Goal: Task Accomplishment & Management: Complete application form

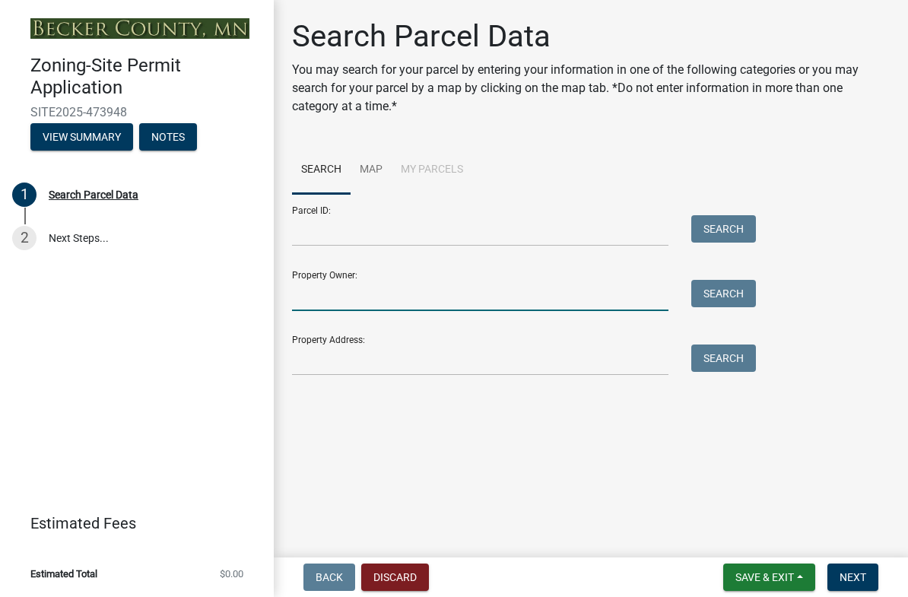
click at [303, 298] on input "Property Owner:" at bounding box center [480, 295] width 376 height 31
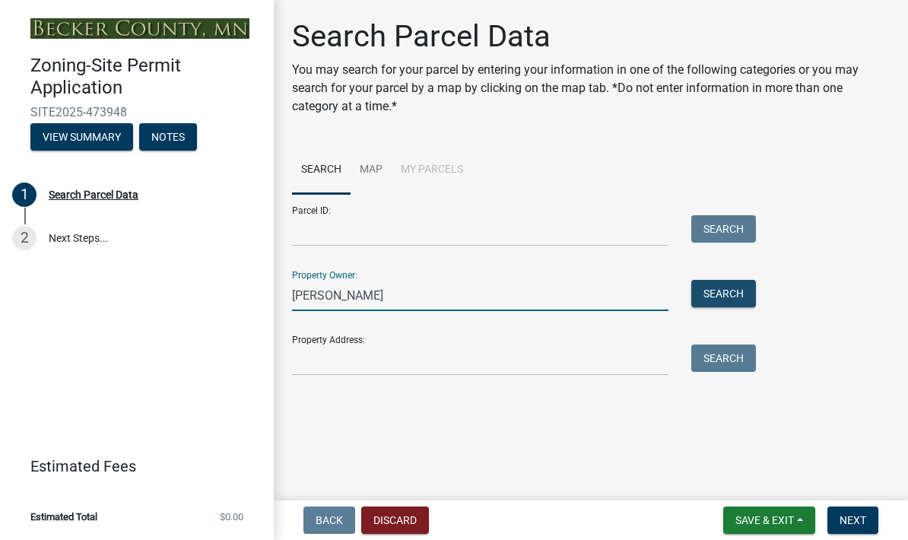
click at [748, 290] on button "Search" at bounding box center [723, 293] width 65 height 27
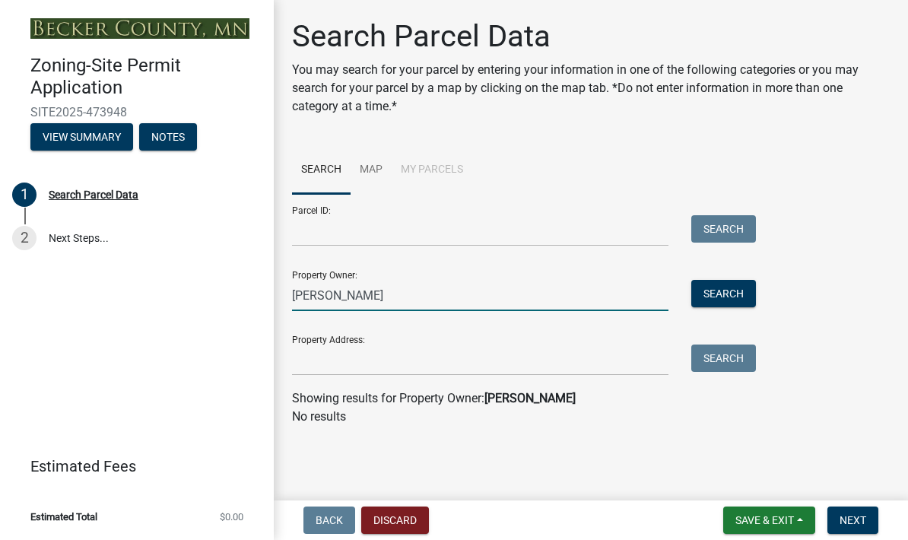
click at [395, 284] on input "Gerald A Brossargt" at bounding box center [480, 295] width 376 height 31
click at [410, 300] on input "Gerald A Brossargt" at bounding box center [480, 295] width 376 height 31
click at [731, 290] on button "Search" at bounding box center [723, 293] width 65 height 27
click at [414, 291] on input "[PERSON_NAME]" at bounding box center [480, 295] width 376 height 31
type input "Gerald A and Dawn J Brossart"
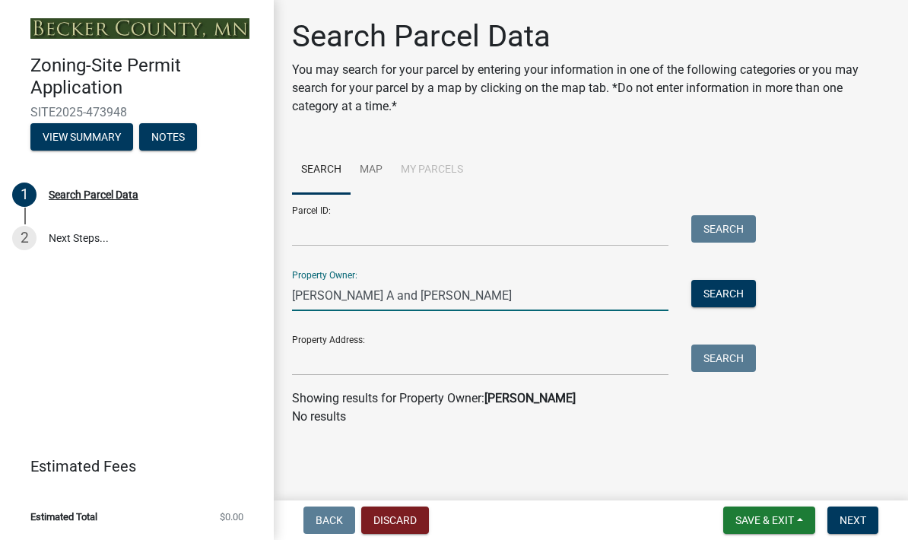
click at [741, 284] on button "Search" at bounding box center [723, 293] width 65 height 27
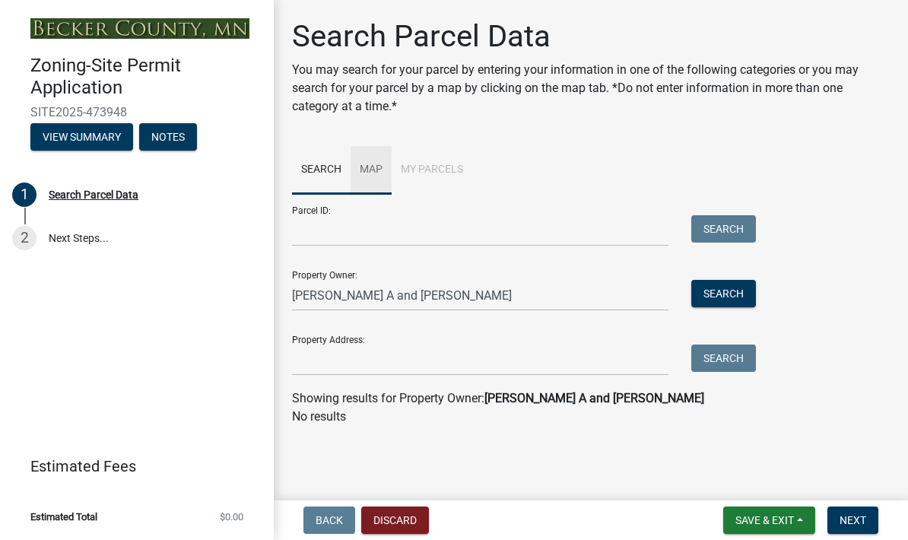
click at [363, 175] on link "Map" at bounding box center [371, 170] width 41 height 49
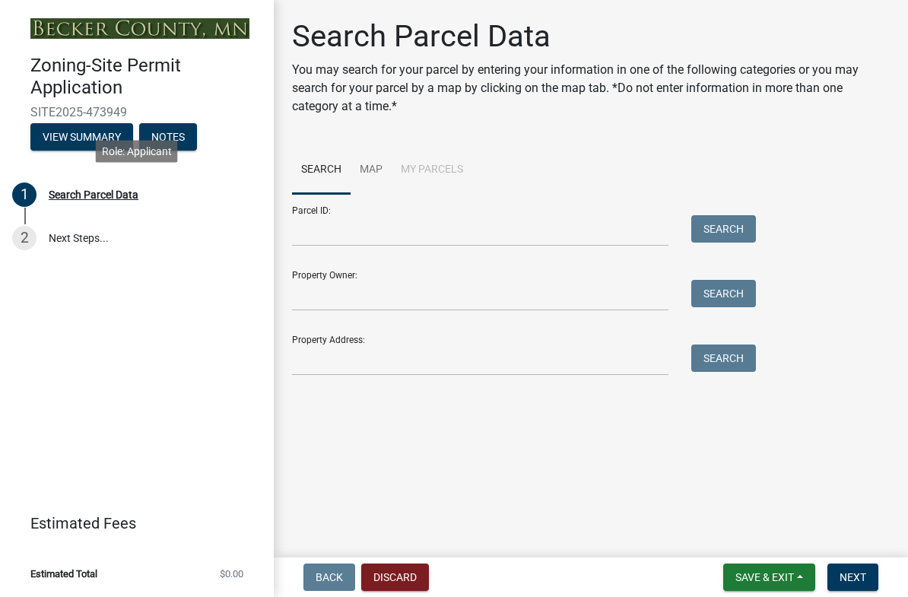
click at [94, 184] on div "1 Search Parcel Data" at bounding box center [130, 194] width 237 height 24
click at [94, 194] on div "Search Parcel Data" at bounding box center [94, 194] width 90 height 11
click at [369, 163] on link "Map" at bounding box center [371, 170] width 41 height 49
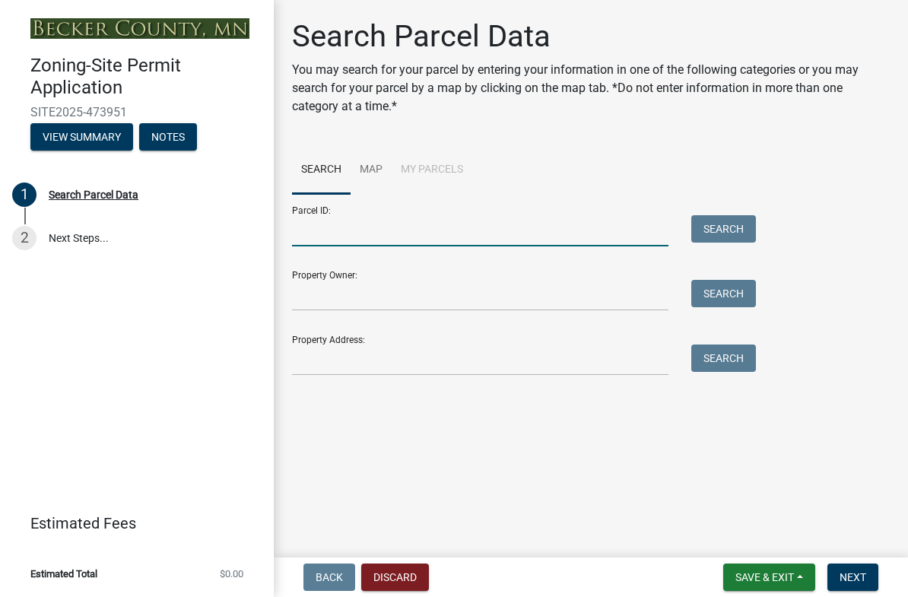
click at [316, 233] on input "Parcel ID:" at bounding box center [480, 230] width 376 height 31
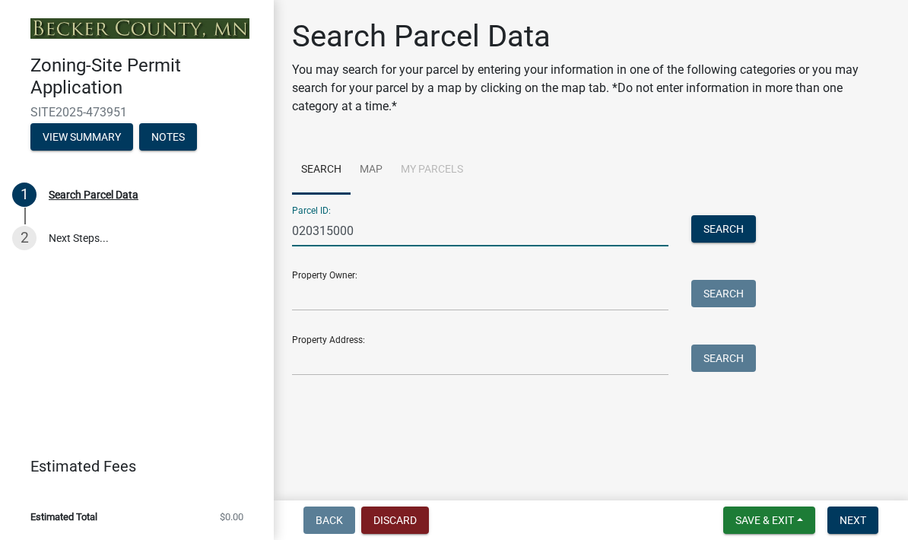
type input "020315000"
click at [741, 223] on button "Search" at bounding box center [723, 228] width 65 height 27
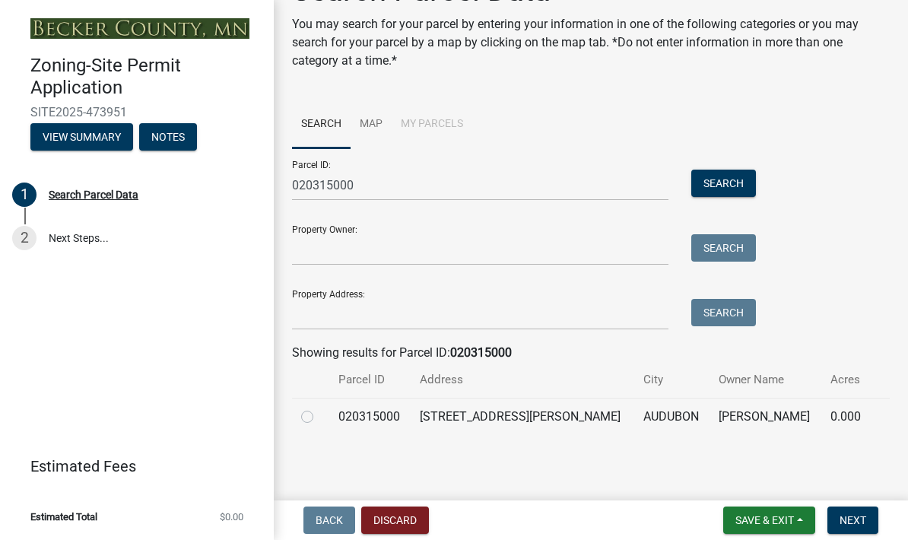
scroll to position [45, 0]
click at [320, 416] on div at bounding box center [310, 417] width 19 height 18
click at [319, 408] on label at bounding box center [319, 408] width 0 height 0
click at [319, 418] on input "radio" at bounding box center [324, 413] width 10 height 10
radio input "true"
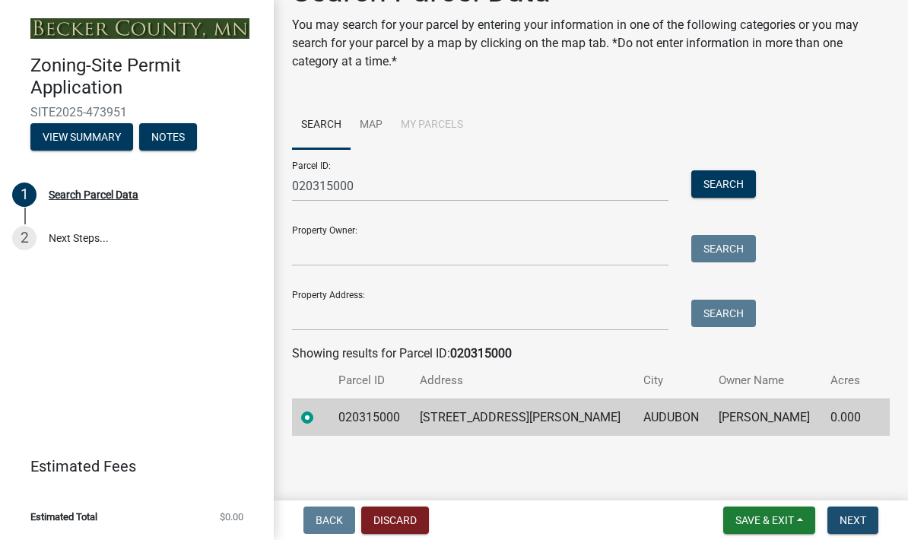
click at [867, 518] on button "Next" at bounding box center [852, 519] width 51 height 27
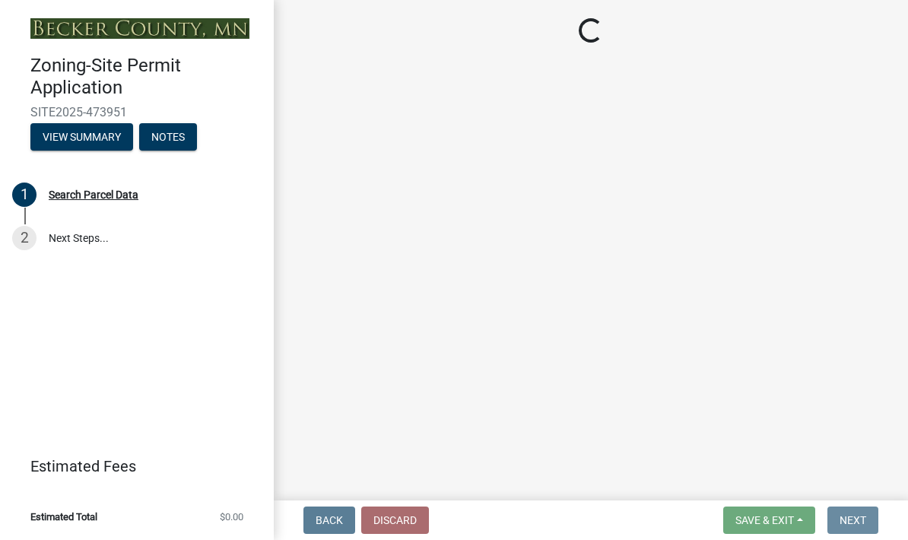
scroll to position [0, 0]
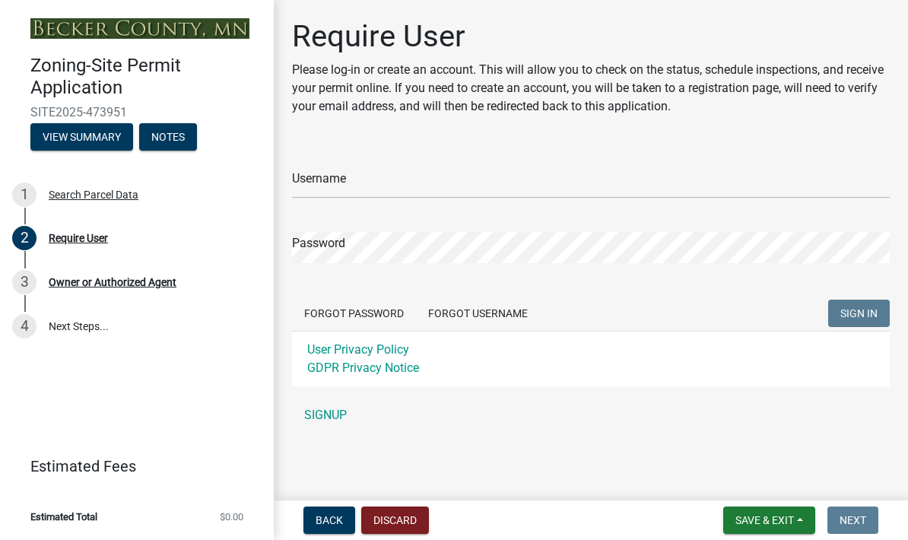
click at [321, 421] on link "SIGNUP" at bounding box center [591, 415] width 598 height 30
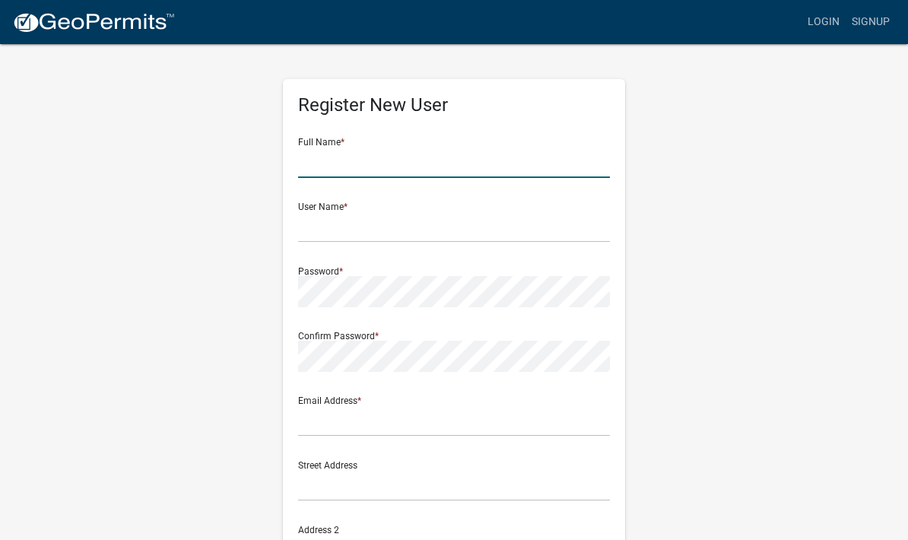
click at [335, 161] on input "text" at bounding box center [454, 162] width 312 height 31
type input "Gerald A Brossart"
click at [303, 223] on input "text" at bounding box center [454, 226] width 312 height 31
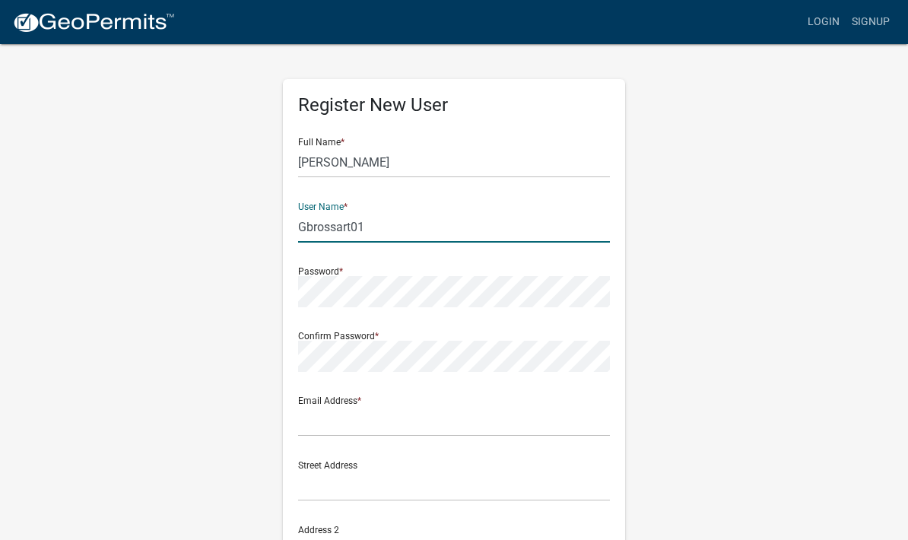
type input "Gbrossart01"
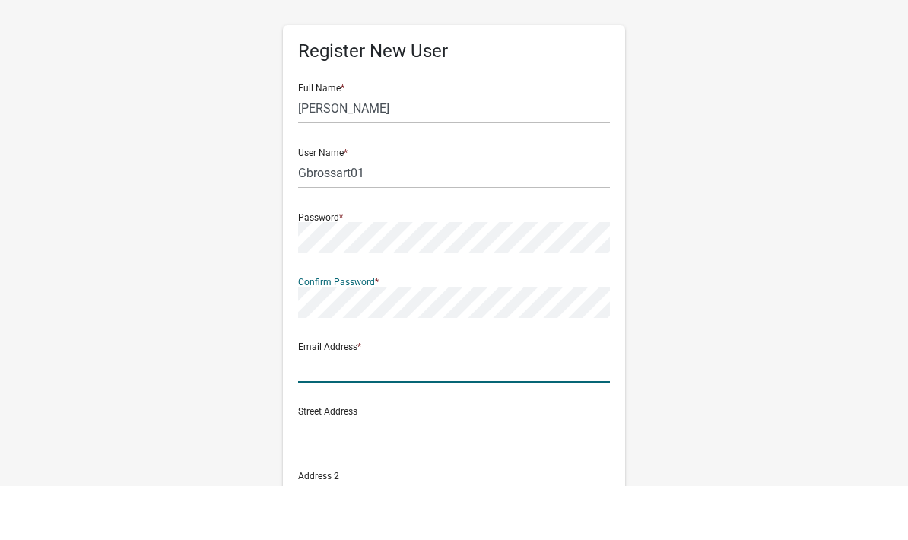
click at [309, 405] on input "text" at bounding box center [454, 420] width 312 height 31
type input "[EMAIL_ADDRESS][PERSON_NAME][DOMAIN_NAME]"
type input "7012193031"
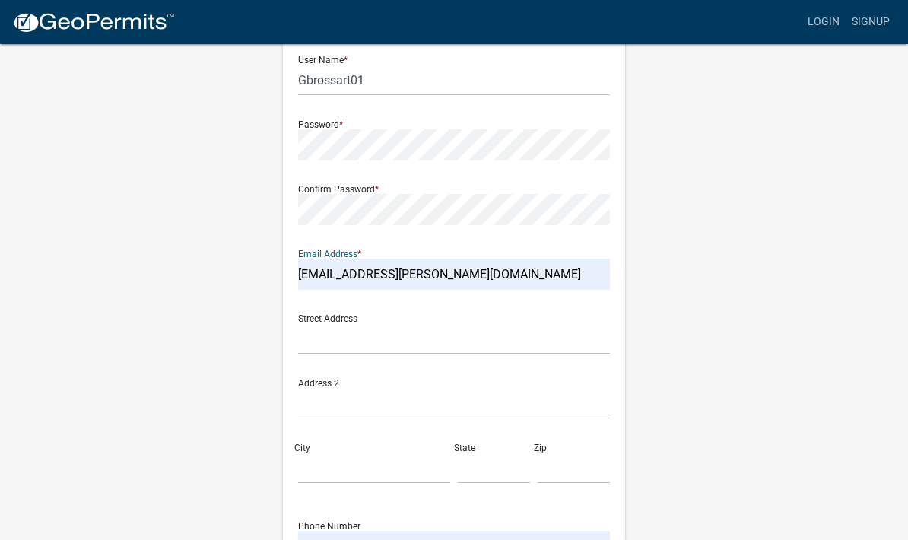
scroll to position [170, 0]
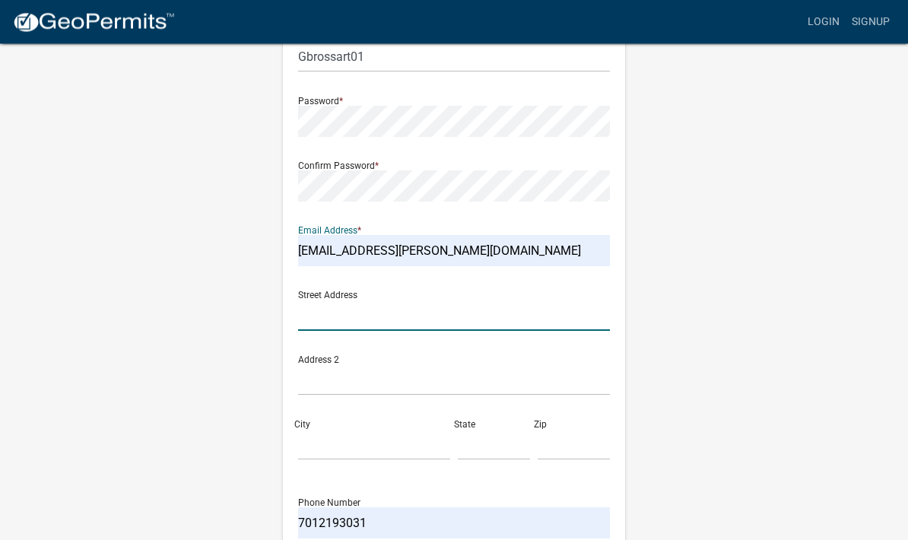
click at [322, 324] on input "text" at bounding box center [454, 315] width 312 height 31
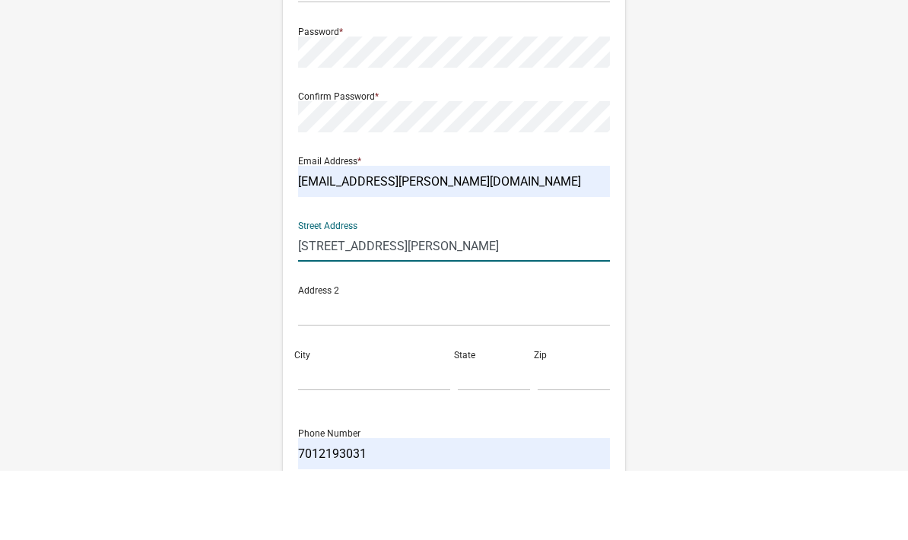
type input "19021 Sherman Shores Road"
click at [319, 430] on input "City" at bounding box center [374, 445] width 152 height 31
type input "S"
type input "Audubon"
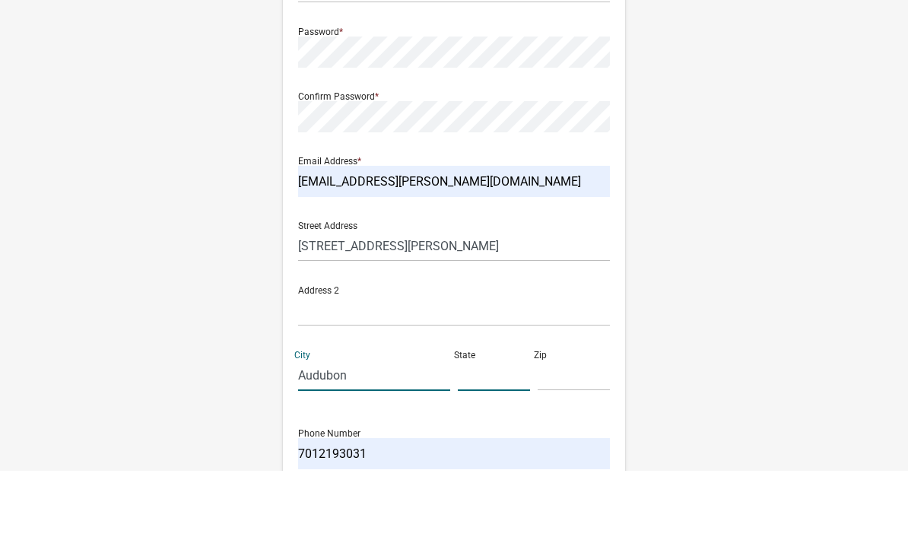
click at [479, 430] on input "text" at bounding box center [494, 445] width 72 height 31
type input "MN"
click at [541, 430] on input "text" at bounding box center [574, 445] width 72 height 31
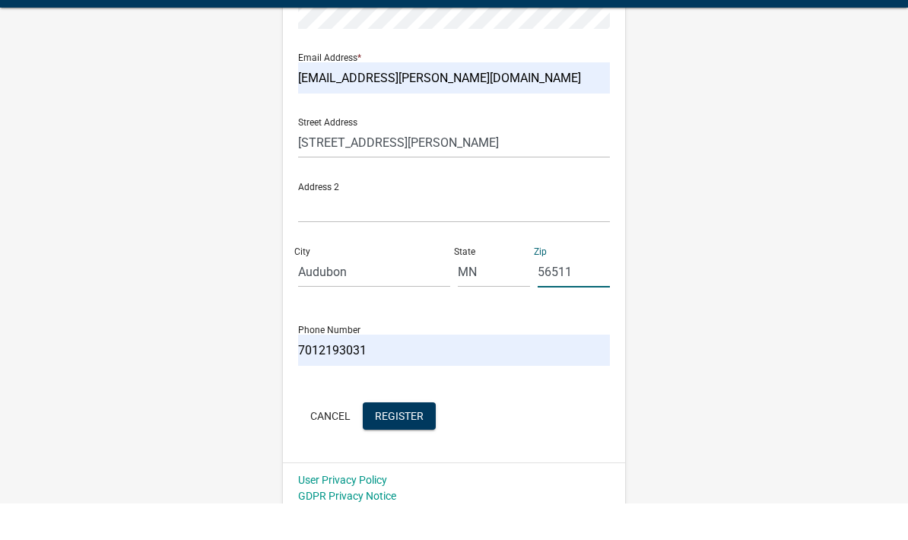
scroll to position [316, 0]
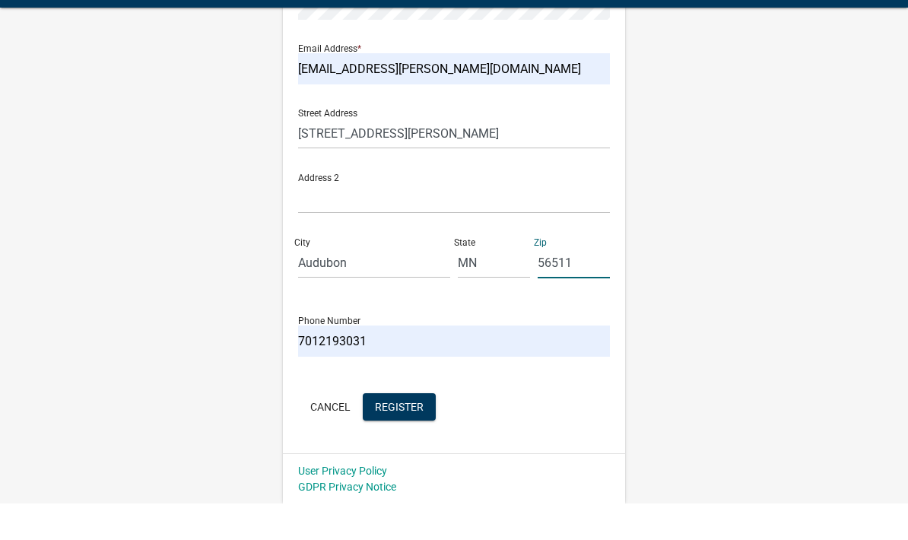
type input "56511"
click at [389, 436] on span "Register" at bounding box center [399, 442] width 49 height 12
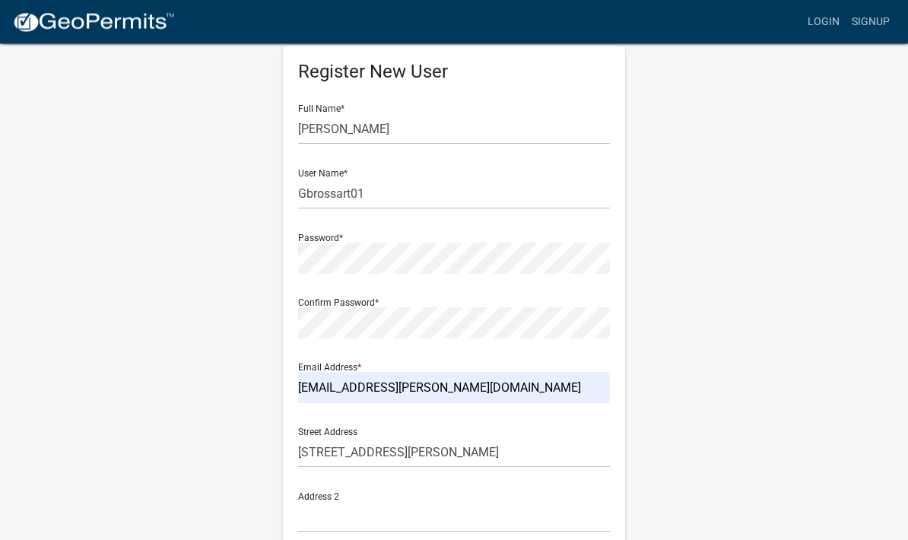
scroll to position [0, 0]
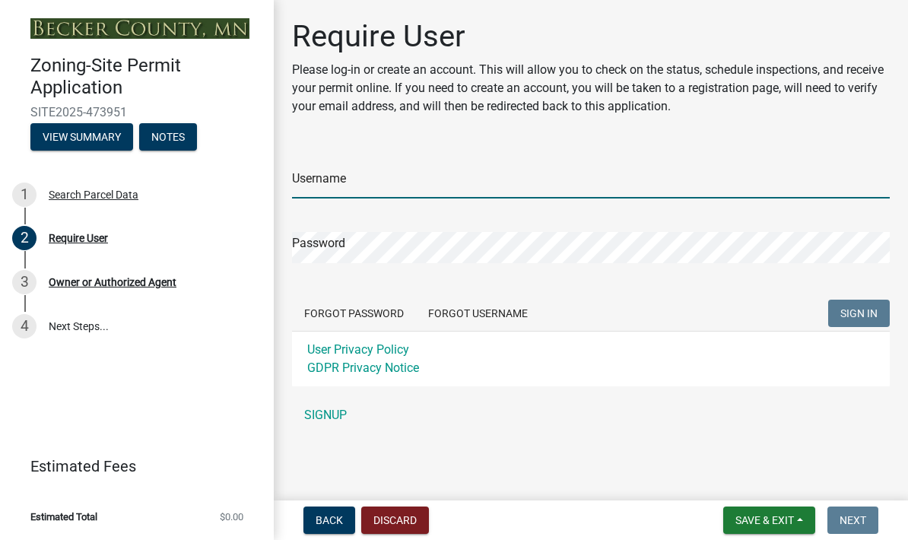
click at [305, 182] on input "Username" at bounding box center [591, 182] width 598 height 31
type input "Gbrossart01"
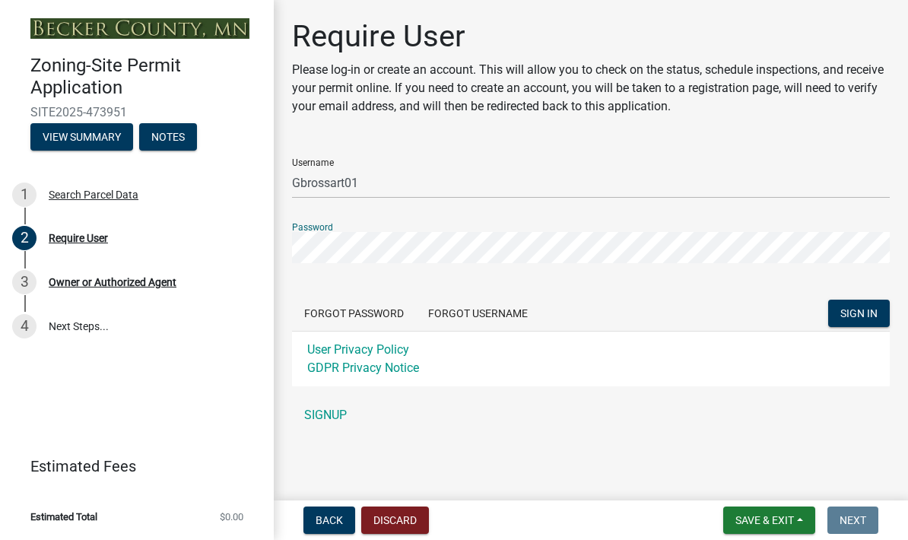
click at [865, 305] on button "SIGN IN" at bounding box center [859, 313] width 62 height 27
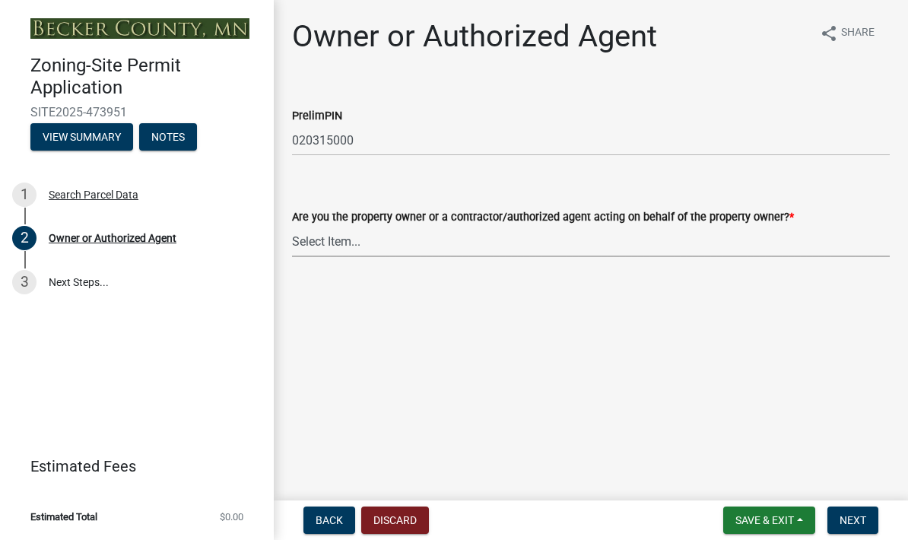
click at [304, 242] on select "Select Item... Property Owner Authorized Agent" at bounding box center [591, 241] width 598 height 31
select select "3c674549-ed69-405f-b795-9fa3f7d47d9d"
click at [856, 520] on span "Next" at bounding box center [852, 520] width 27 height 12
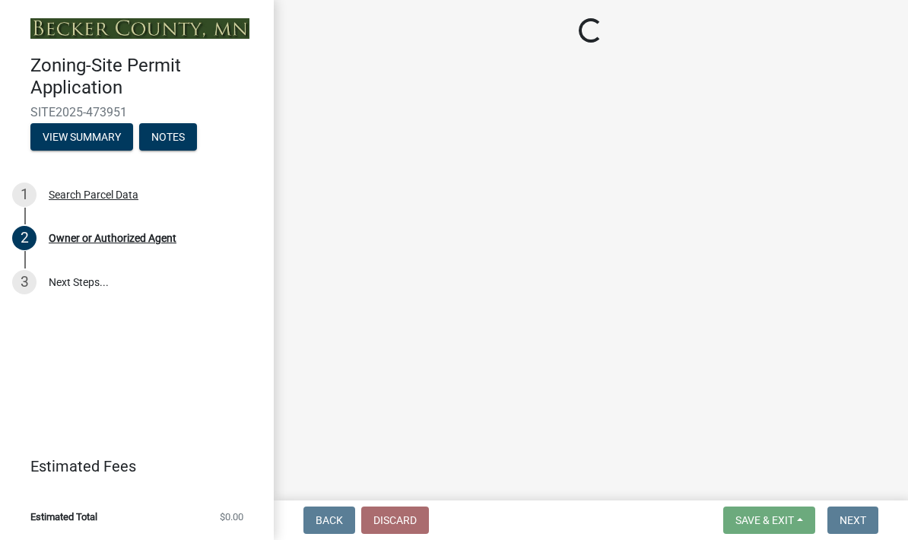
select select "85fc75ff-0121-4ad4-a39b-9ebe8e4a222b"
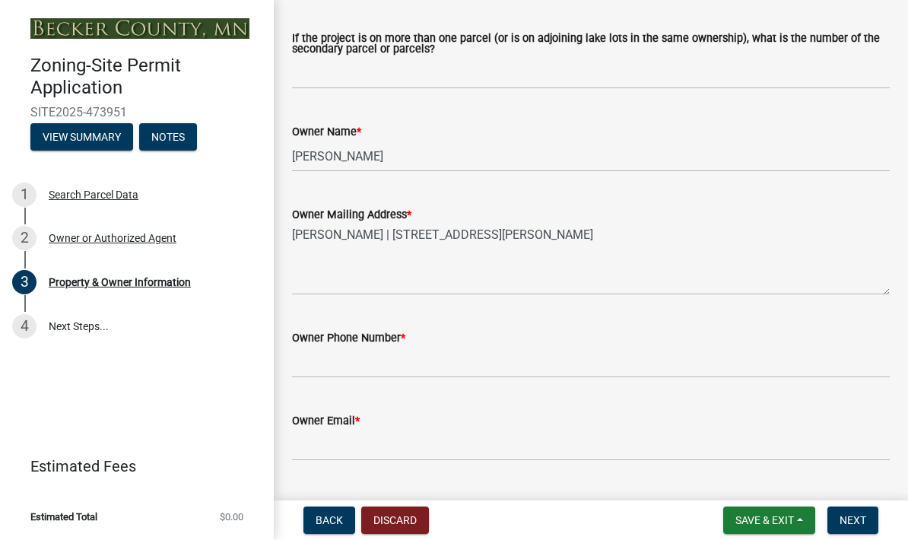
scroll to position [273, 0]
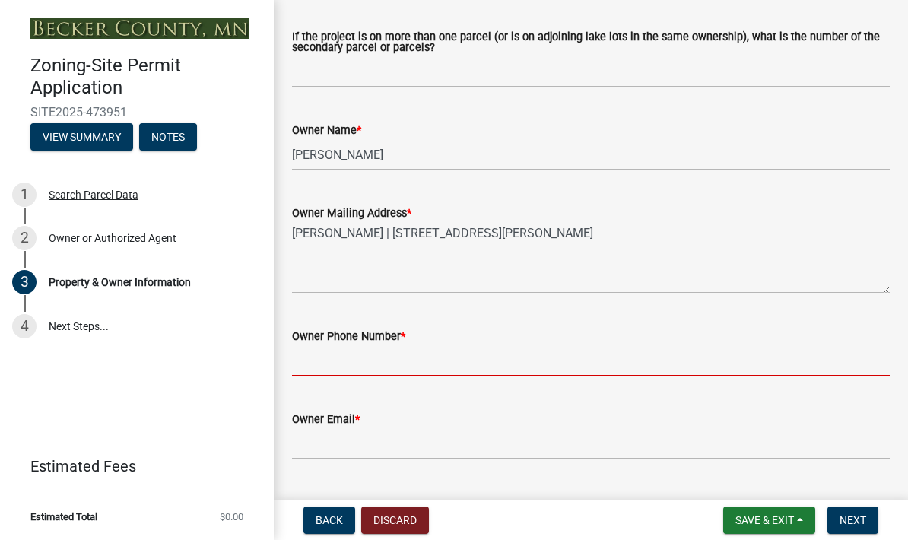
click at [312, 356] on input "Owner Phone Number *" at bounding box center [591, 360] width 598 height 31
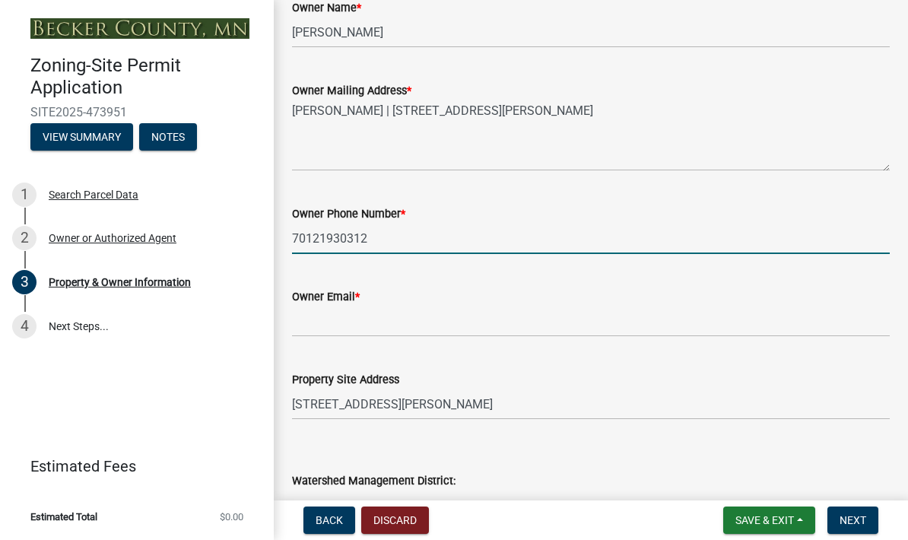
scroll to position [410, 0]
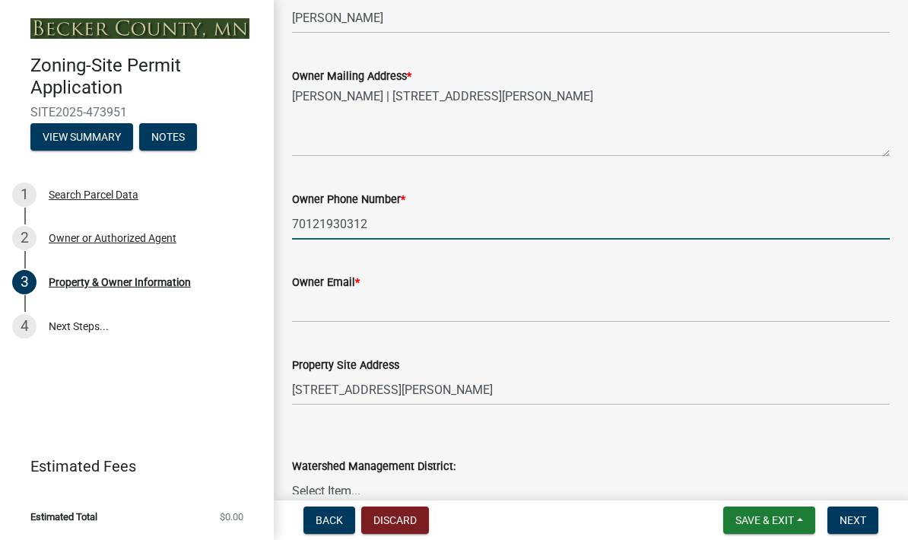
type input "70121930312"
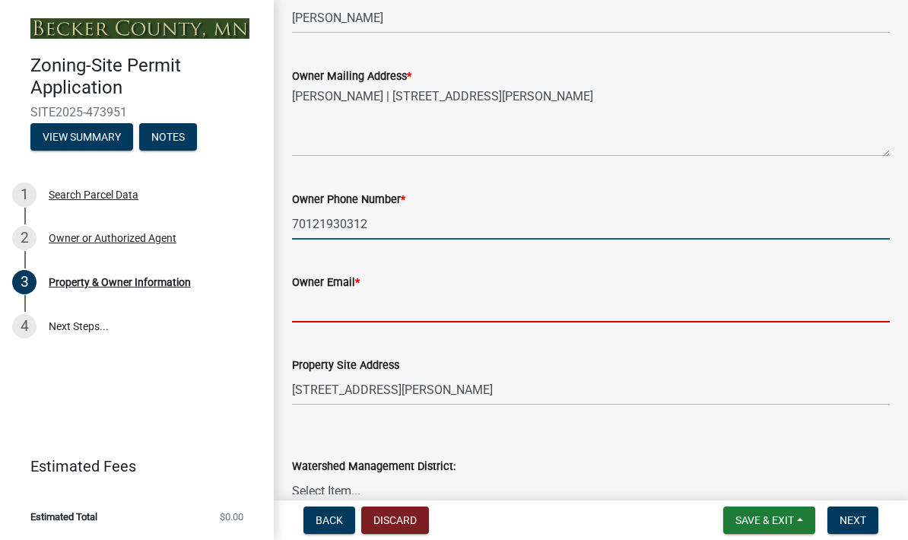
click at [313, 312] on input "Owner Email *" at bounding box center [591, 306] width 598 height 31
type input "[EMAIL_ADDRESS][PERSON_NAME][DOMAIN_NAME]"
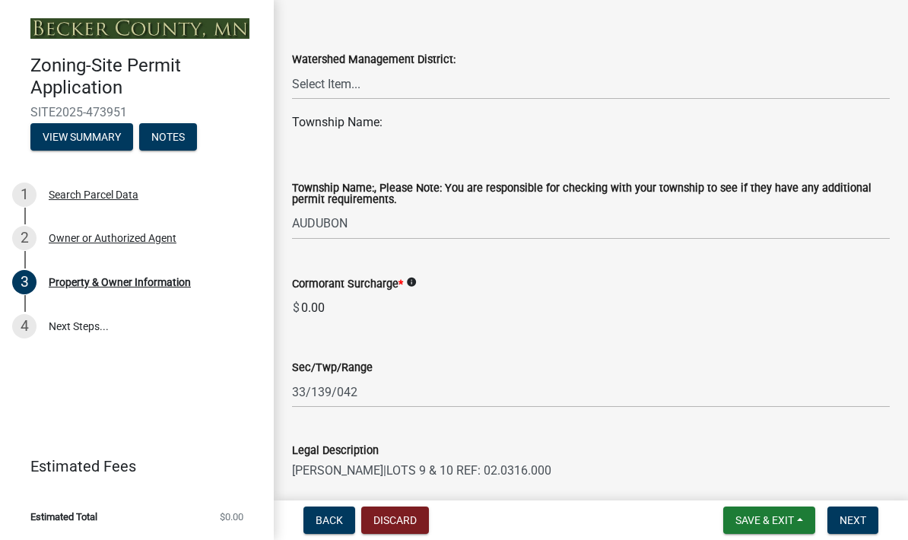
scroll to position [836, 0]
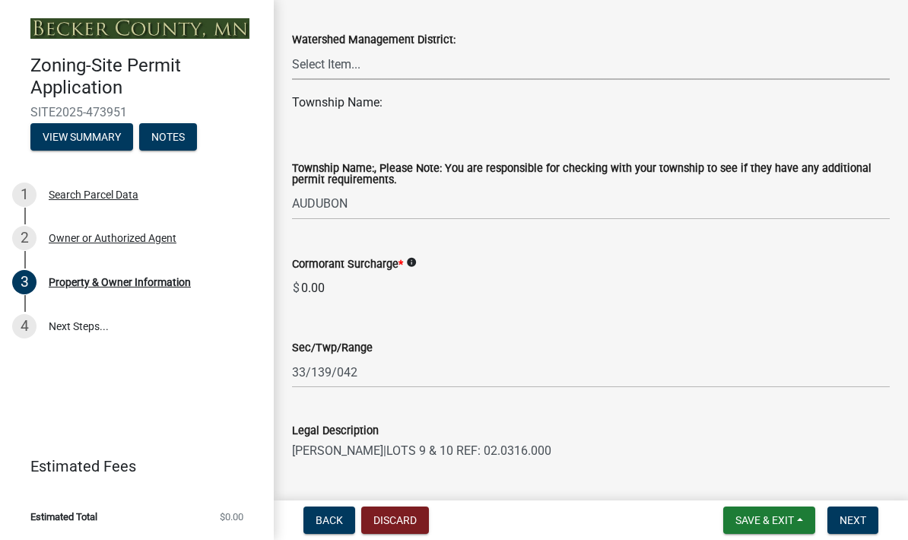
click at [309, 63] on select "Select Item... PELICAN RIVER WTRSHD BUFFALO WATERSHED CORMORANT WATERSHED WILD …" at bounding box center [591, 64] width 598 height 31
select select "2da4ad59-79e4-4897-a878-b9bb9cb10a27"
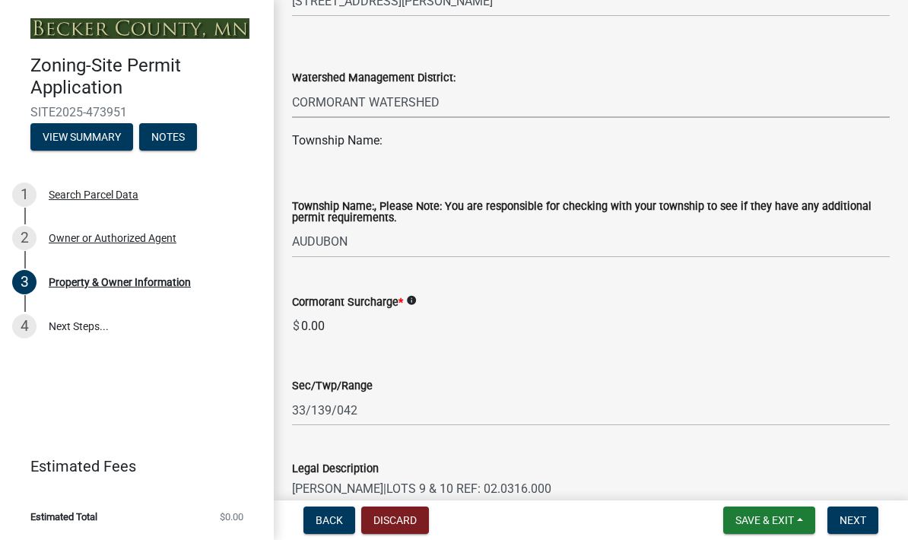
click at [318, 172] on div "Township Name:, Please Note: You are responsible for checking with your townshi…" at bounding box center [591, 209] width 598 height 95
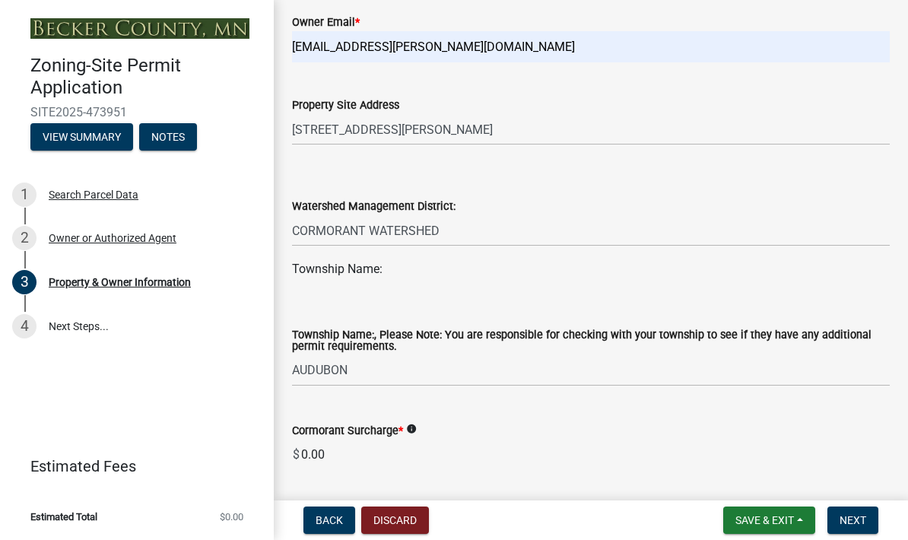
scroll to position [653, 0]
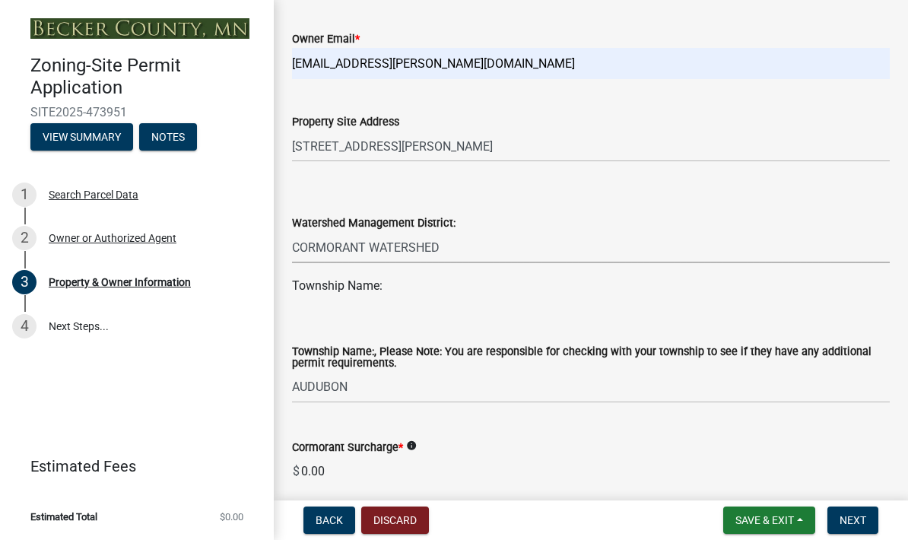
click at [309, 248] on select "Select Item... PELICAN RIVER WTRSHD BUFFALO WATERSHED CORMORANT WATERSHED WILD …" at bounding box center [591, 247] width 598 height 31
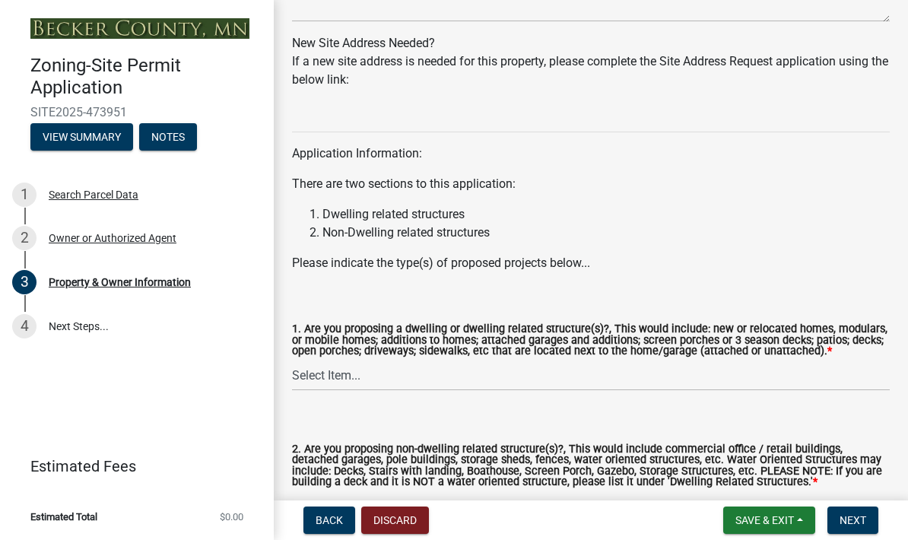
scroll to position [1537, 0]
click at [322, 217] on li "Dwelling related structures" at bounding box center [605, 214] width 567 height 18
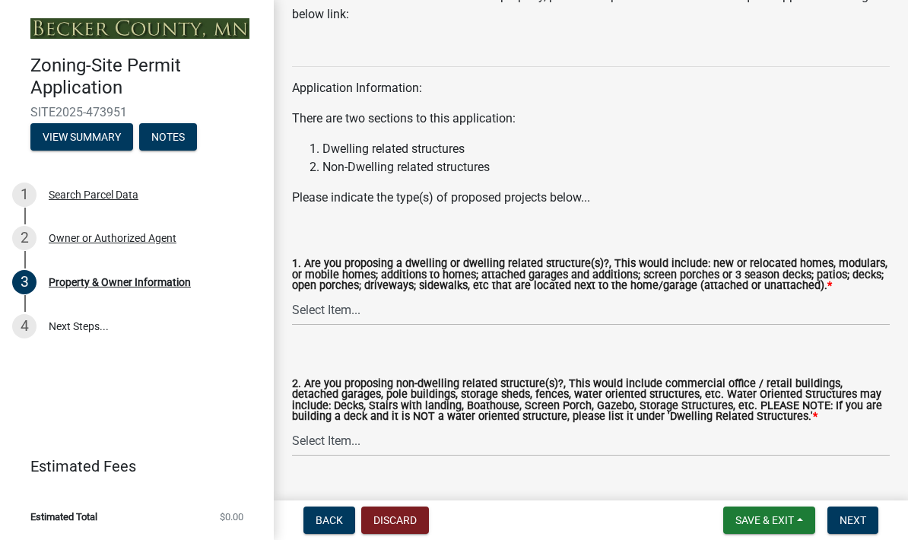
scroll to position [1605, 0]
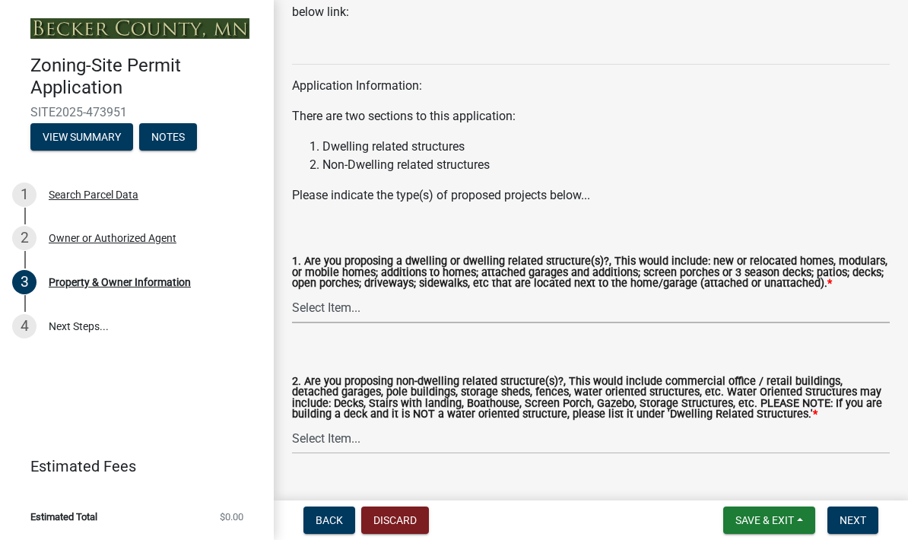
click at [303, 318] on select "Select Item... Yes No" at bounding box center [591, 307] width 598 height 31
select select "f87eba17-8ed9-4ad8-aefc-fe36a3f3544b"
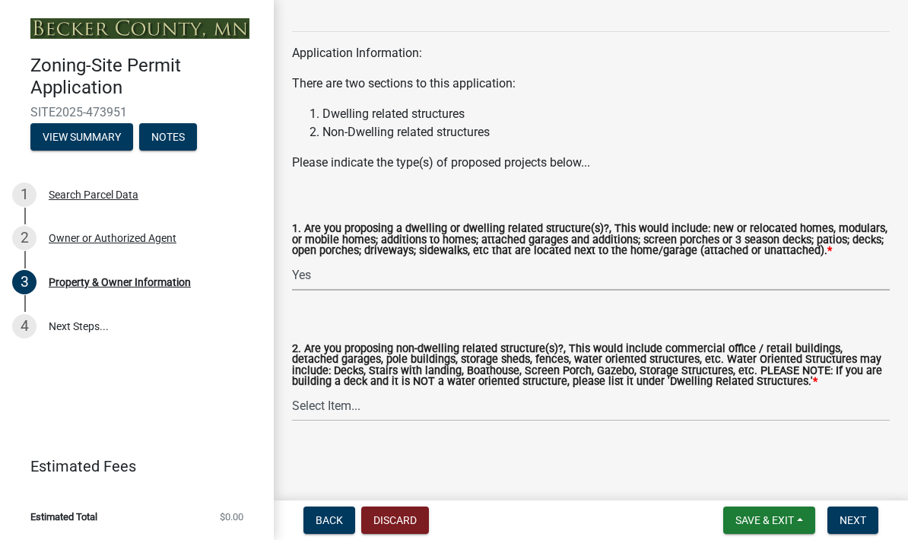
scroll to position [1650, 0]
click at [302, 407] on select "Select Item... Yes No" at bounding box center [591, 405] width 598 height 31
select select "393a978c-6bd5-4cb2-a6a0-db6feb8732b8"
click at [854, 520] on span "Next" at bounding box center [852, 520] width 27 height 12
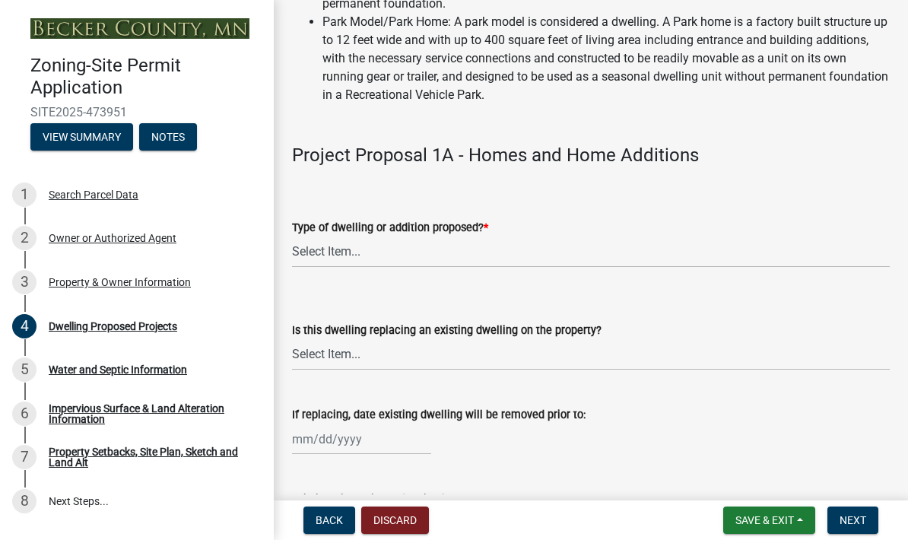
scroll to position [316, 0]
click at [316, 252] on select "Select Item... N/A - Not a dwelling New Home-Onsite Construction New Modular (E…" at bounding box center [591, 251] width 598 height 31
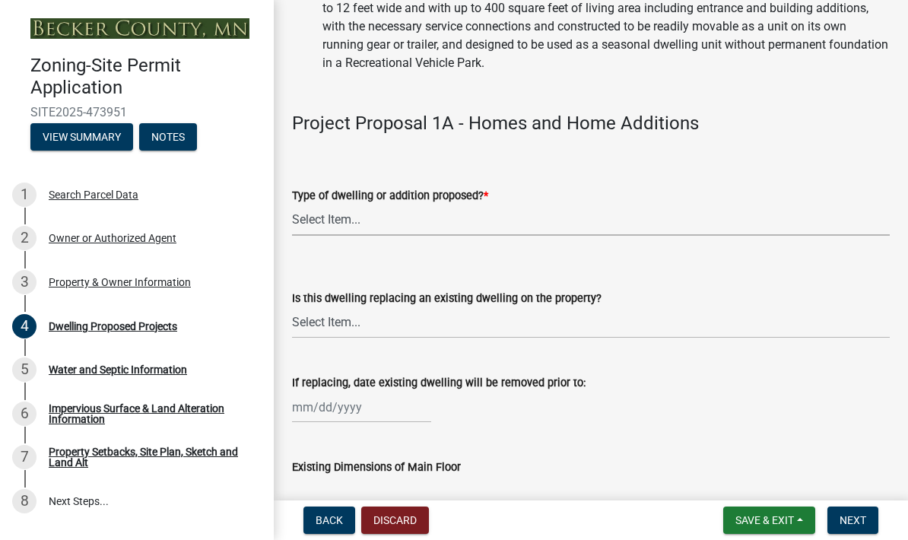
scroll to position [353, 0]
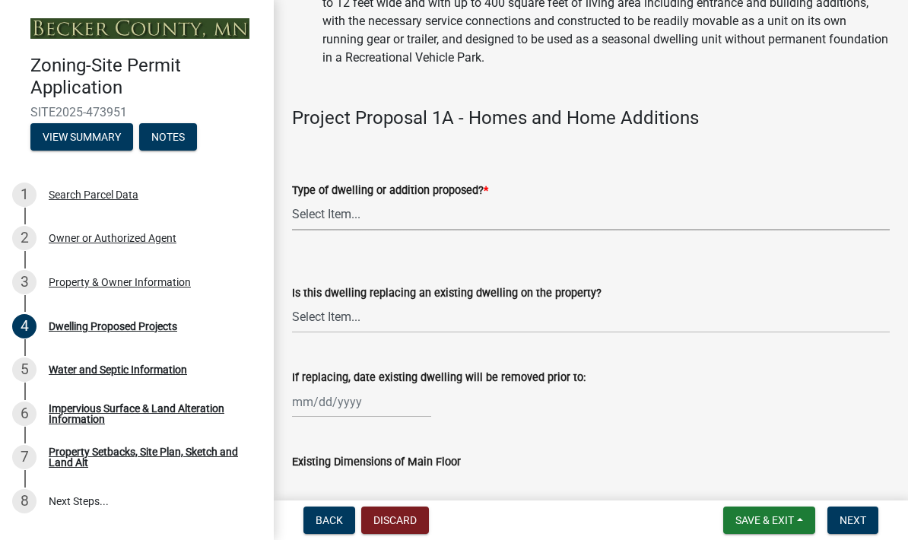
click at [310, 211] on select "Select Item... N/A - Not a dwelling New Home-Onsite Construction New Modular (E…" at bounding box center [591, 214] width 598 height 31
select select "22f52bed-9210-4967-8f81-71eefa091484"
click at [302, 317] on select "Select Item... N/A Yes No" at bounding box center [591, 317] width 598 height 31
select select "566f81cc-4b3f-4ecb-9f16-a2b313352c61"
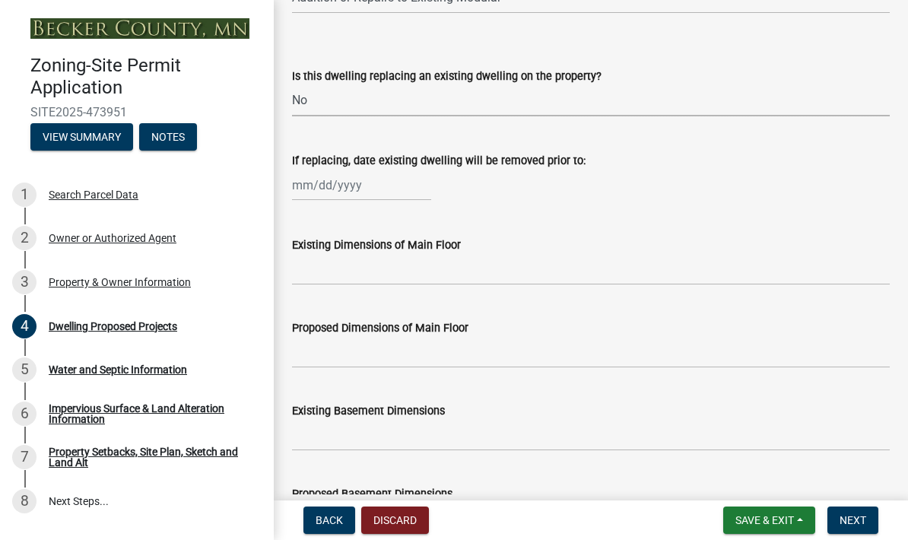
scroll to position [569, 0]
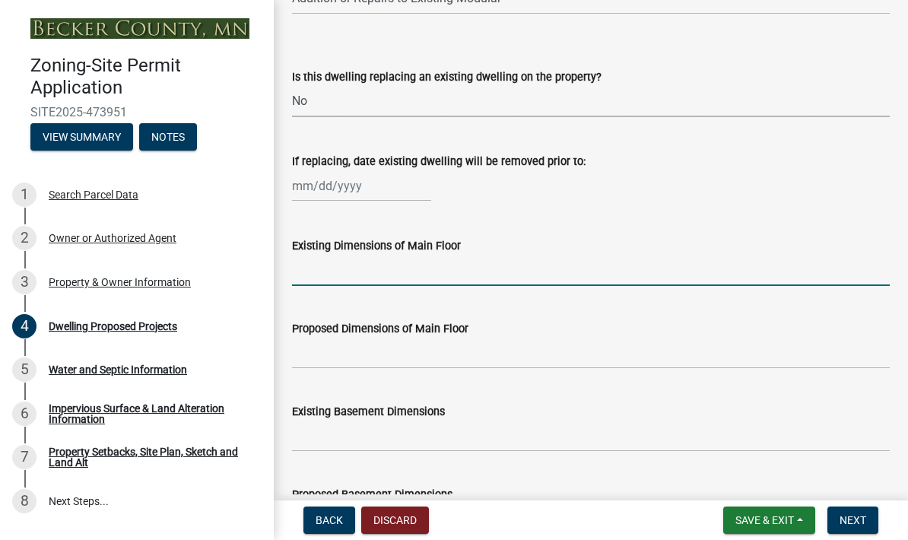
click at [306, 268] on input "Existing Dimensions of Main Floor" at bounding box center [591, 270] width 598 height 31
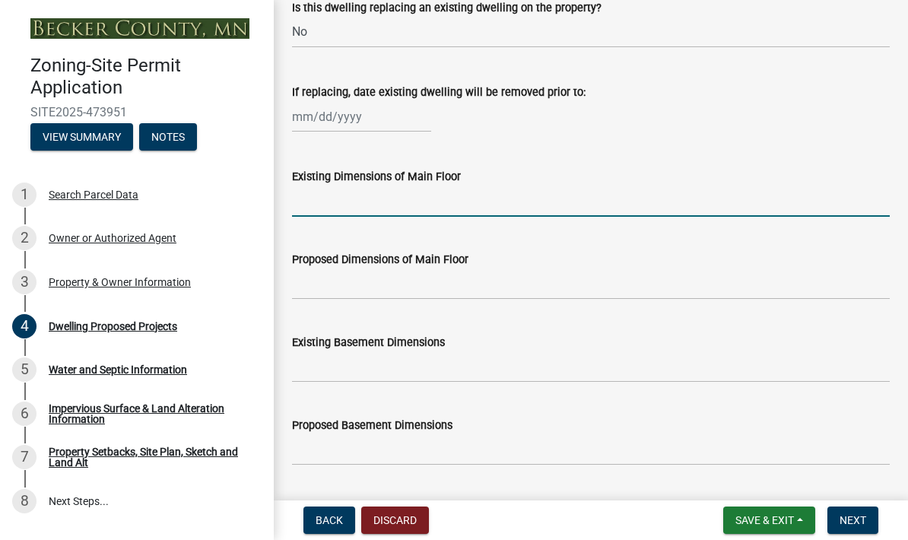
scroll to position [639, 0]
click at [295, 193] on input "Existing Dimensions of Main Floor" at bounding box center [591, 200] width 598 height 31
click at [577, 168] on div "Existing Dimensions of Main Floor" at bounding box center [591, 176] width 598 height 18
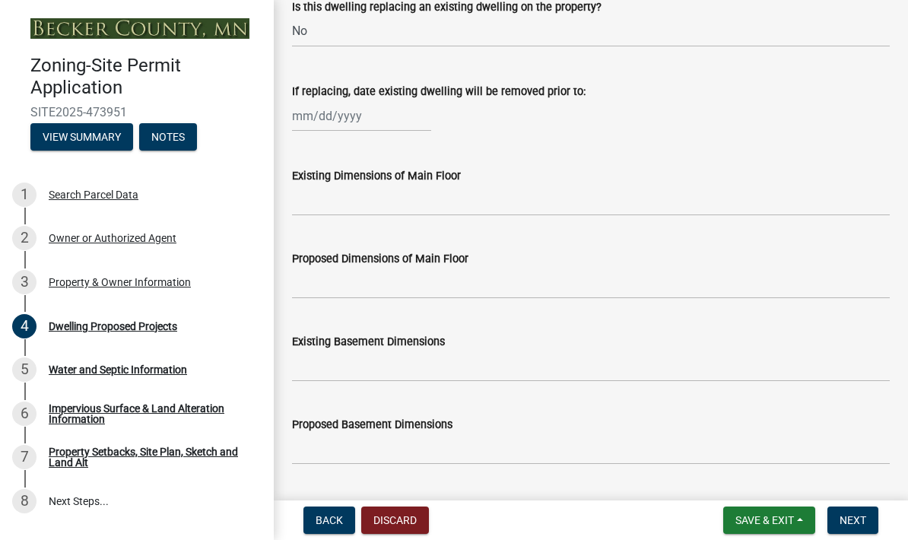
click at [281, 370] on div "Existing Basement Dimensions" at bounding box center [591, 346] width 620 height 71
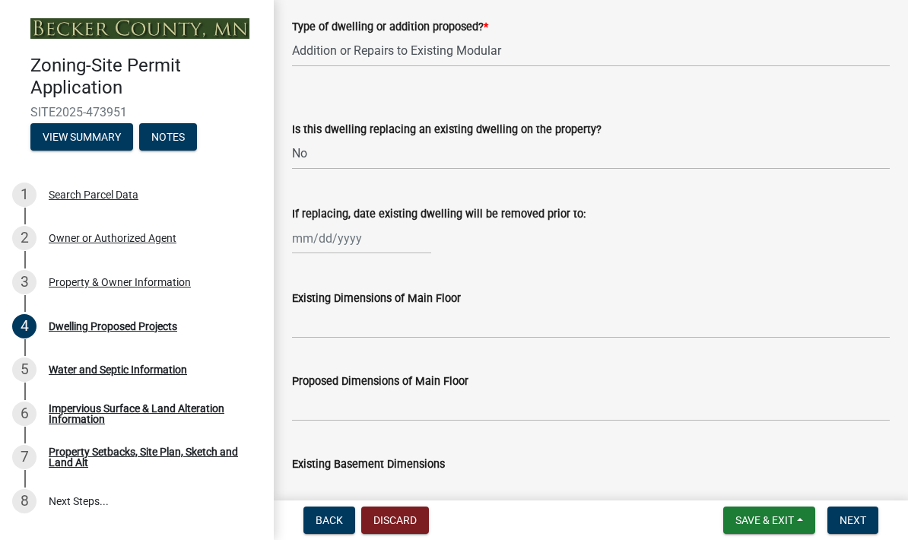
scroll to position [526, 0]
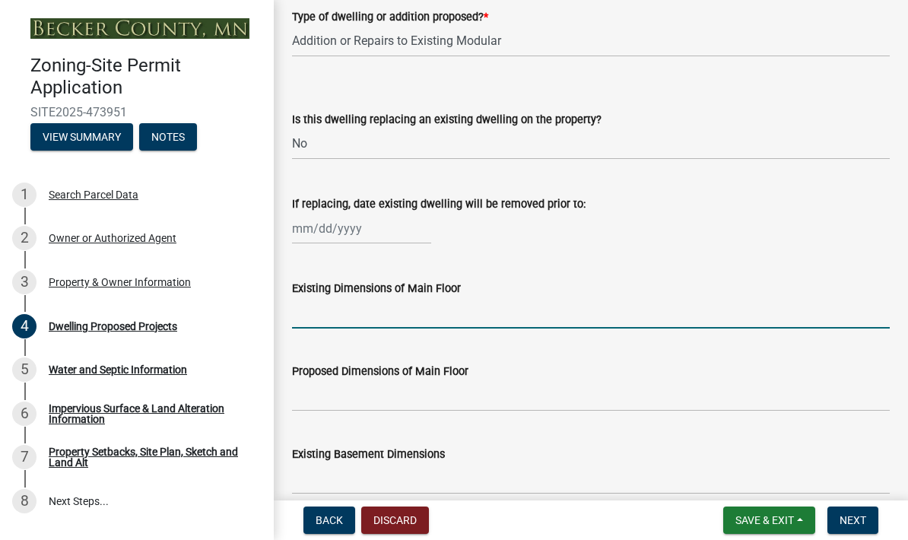
click at [304, 319] on input "Existing Dimensions of Main Floor" at bounding box center [591, 312] width 598 height 31
type input "1512 sq feet"
click at [308, 393] on input "Proposed Dimensions of Main Floor" at bounding box center [591, 395] width 598 height 31
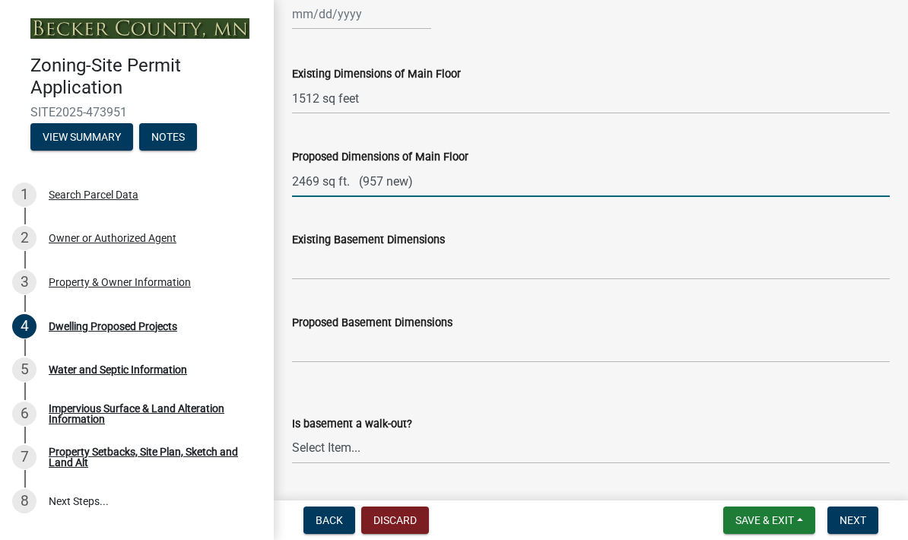
scroll to position [745, 0]
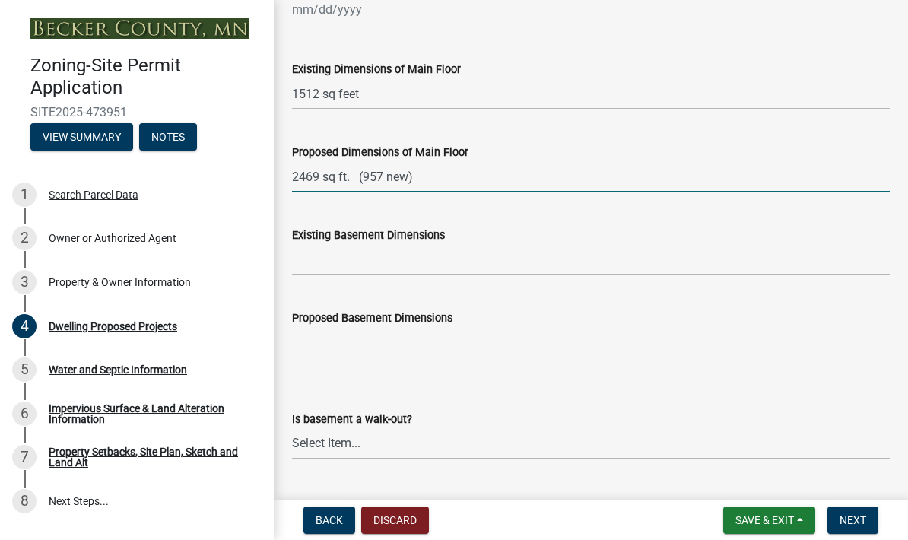
type input "2469 sq ft. (957 new)"
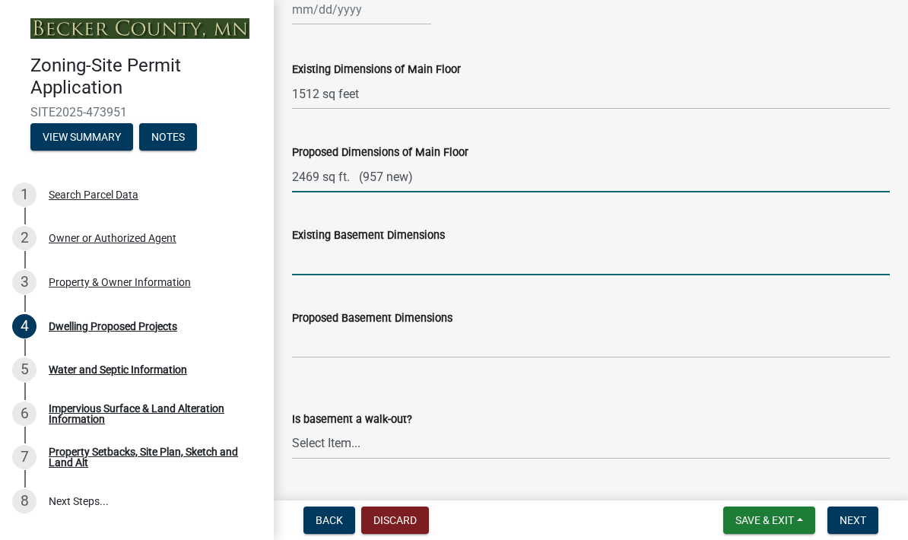
click at [310, 259] on input "Existing Basement Dimensions" at bounding box center [591, 259] width 598 height 31
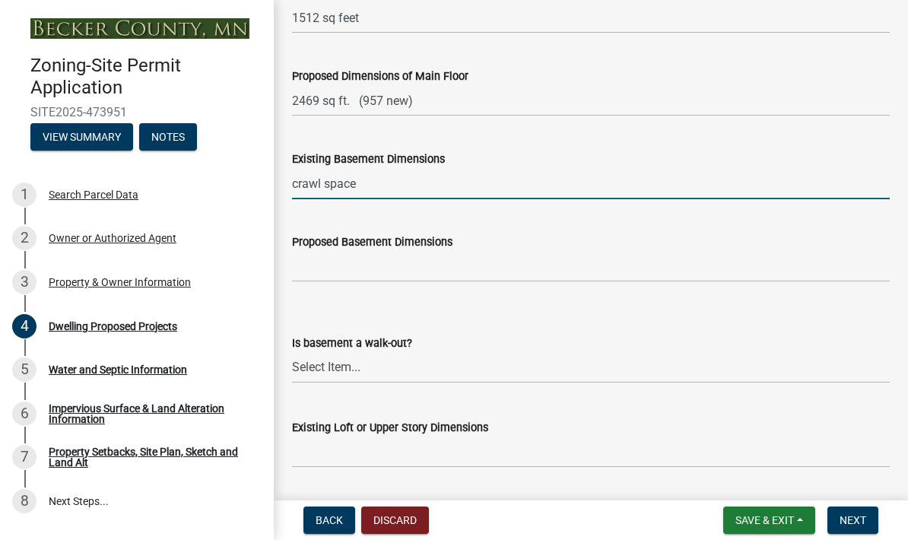
scroll to position [868, 0]
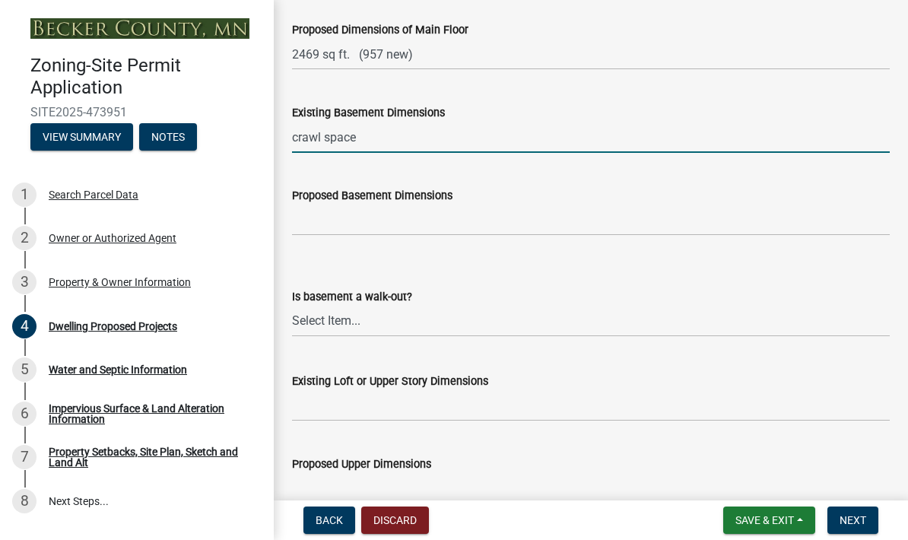
type input "crawl space"
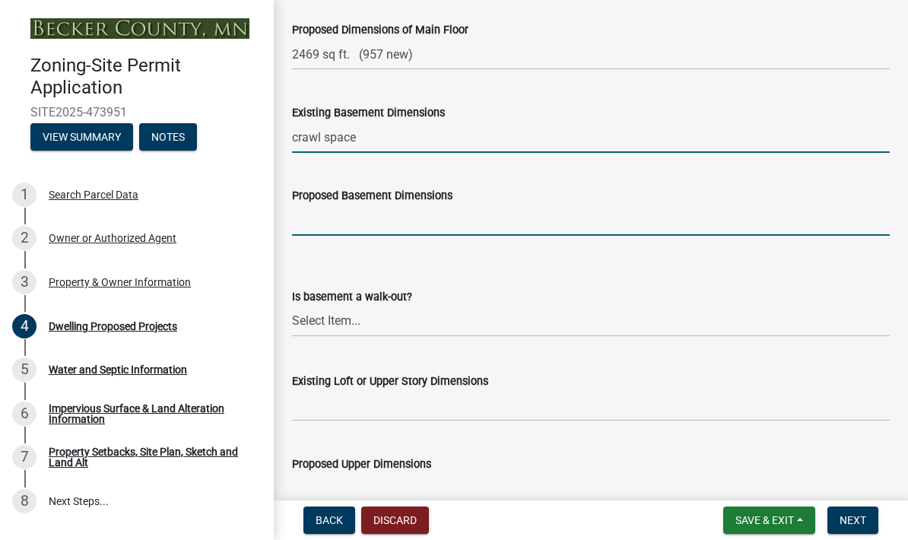
click at [303, 227] on input "Proposed Basement Dimensions" at bounding box center [591, 220] width 598 height 31
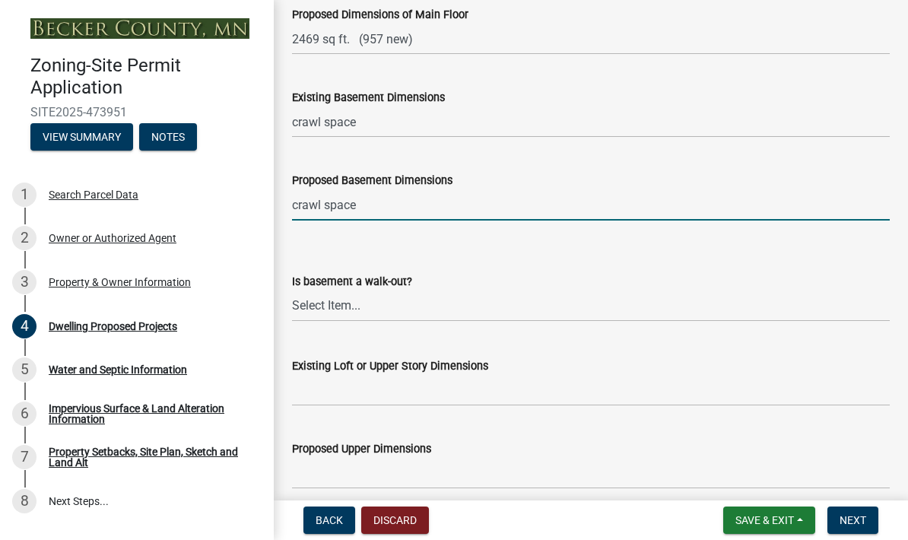
scroll to position [885, 0]
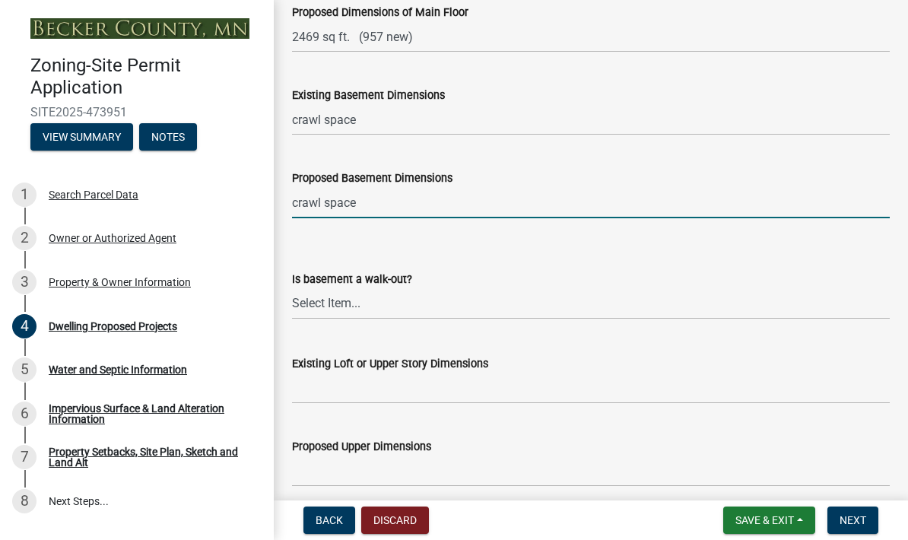
type input "crawl space"
click at [313, 302] on select "Select Item... Yes No N/A" at bounding box center [591, 303] width 598 height 31
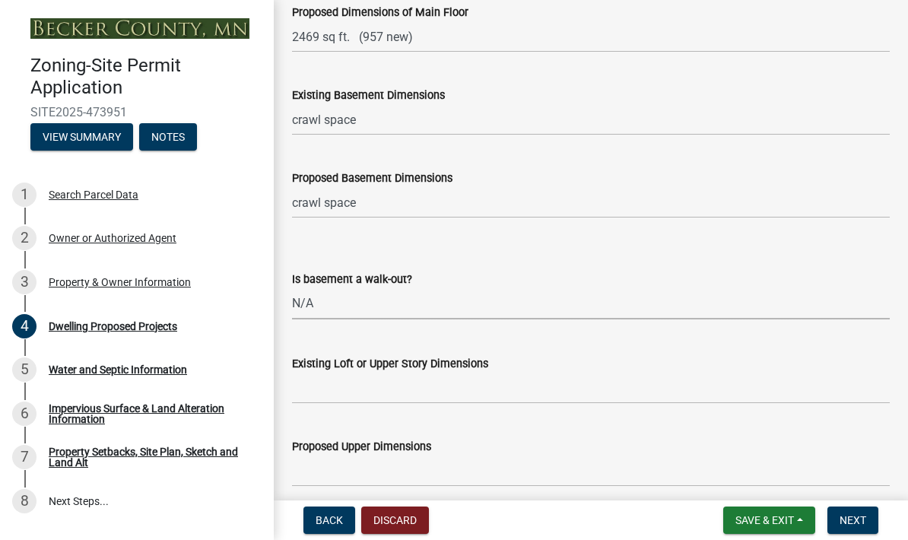
select select "f4ae0446-41fa-4afd-99aa-409617c58827"
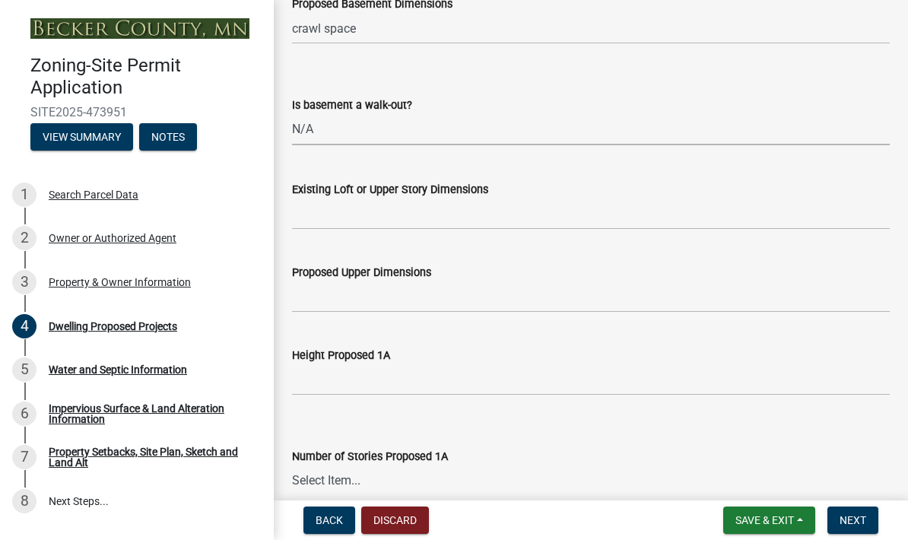
click at [273, 366] on link "5 Water and Septic Information" at bounding box center [137, 369] width 274 height 44
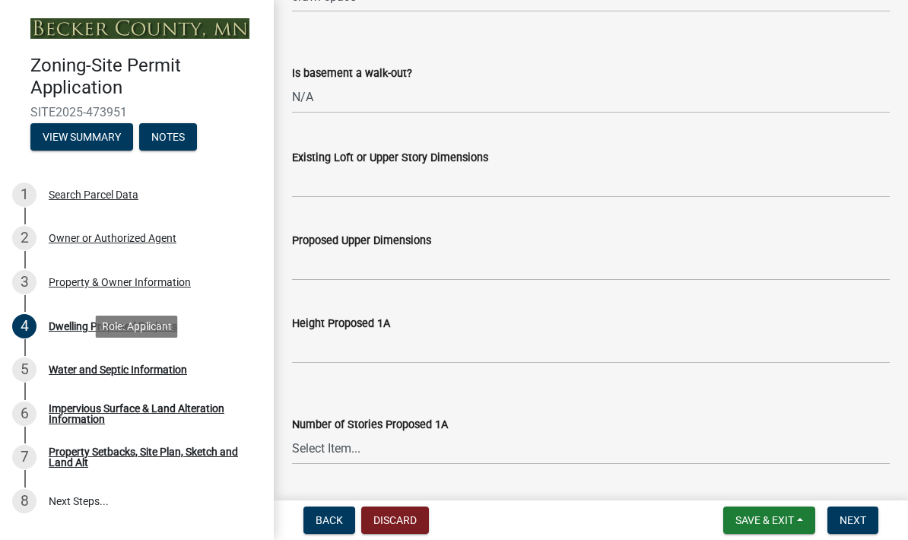
scroll to position [1092, 0]
click at [316, 192] on input "Existing Loft or Upper Story Dimensions" at bounding box center [591, 181] width 598 height 31
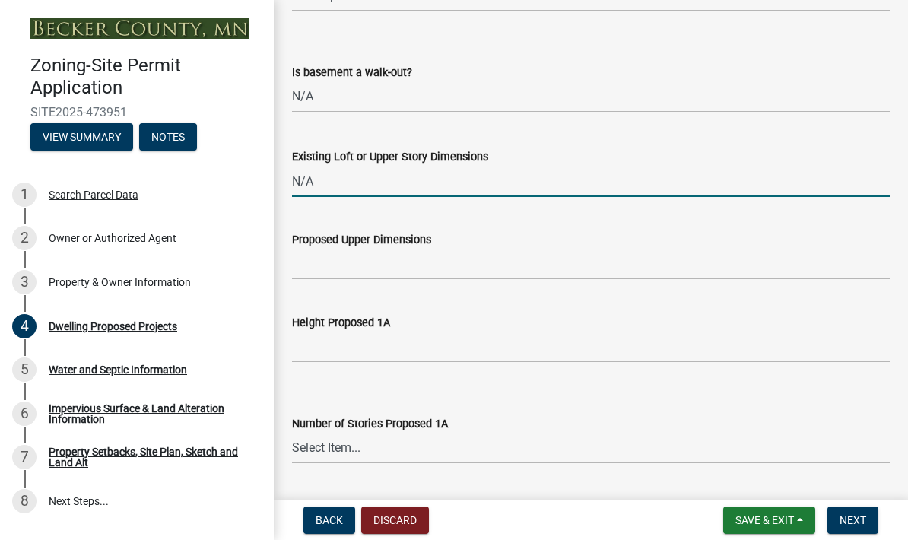
type input "N/A"
click at [316, 263] on input "Proposed Upper Dimensions" at bounding box center [591, 264] width 598 height 31
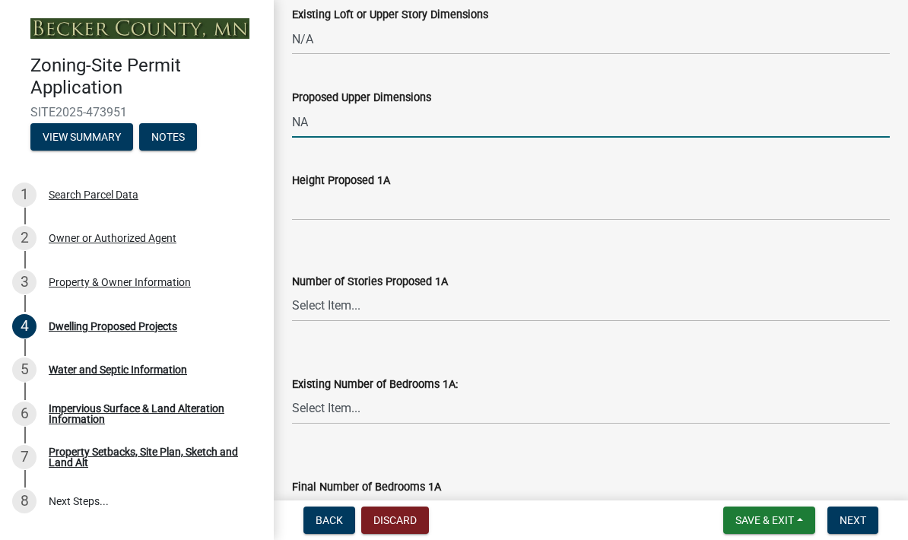
scroll to position [1235, 0]
type input "NA"
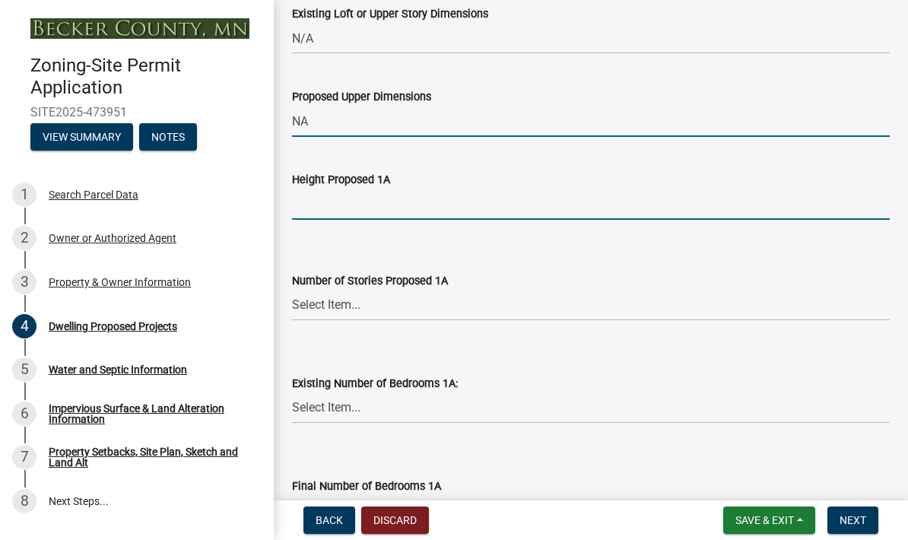
click at [306, 206] on input "Height Proposed 1A" at bounding box center [591, 204] width 598 height 31
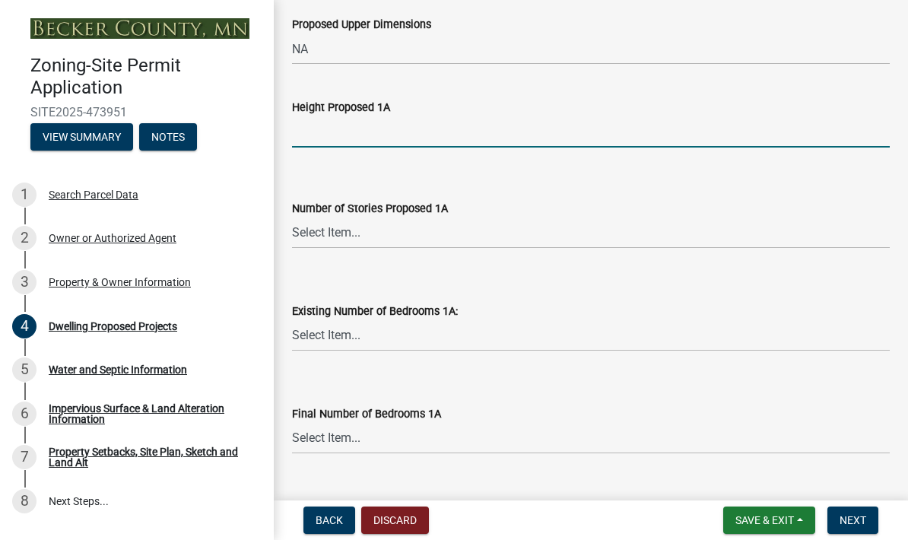
scroll to position [1308, 0]
click at [312, 231] on select "Select Item... N/A 1 1.25 1.5 1.75 2 2.25 2.5" at bounding box center [591, 232] width 598 height 31
select select "4f5e2784-8c40-49a3-b0e9-8f1a3cbab4f4"
click at [316, 341] on select "Select Item... 0 1 2 3 4 5 6 7 8" at bounding box center [591, 334] width 598 height 31
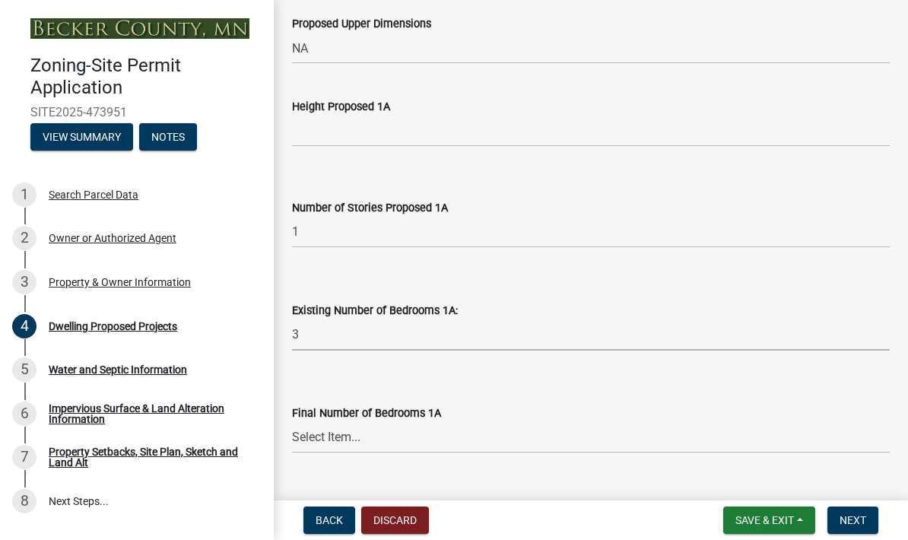
select select "e5b6e178-1d4e-46f3-8fba-19f7851c487a"
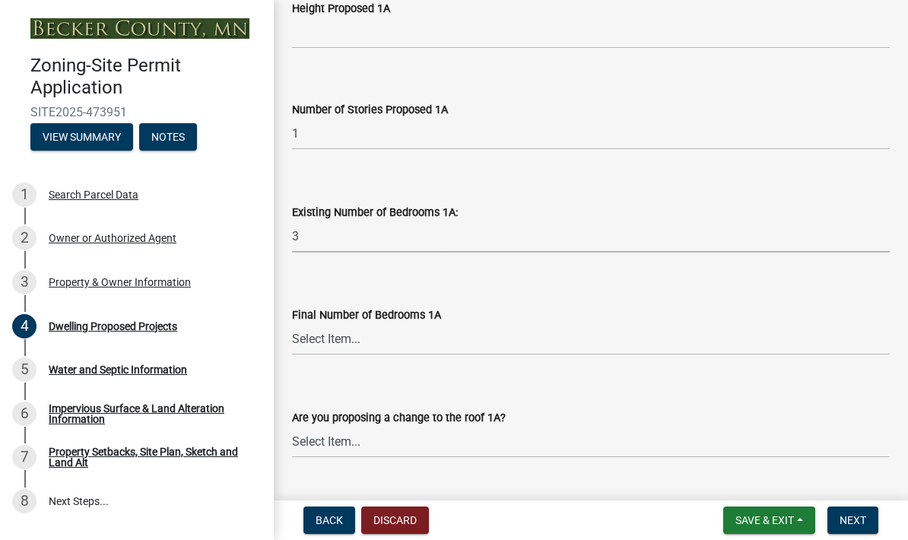
scroll to position [1408, 0]
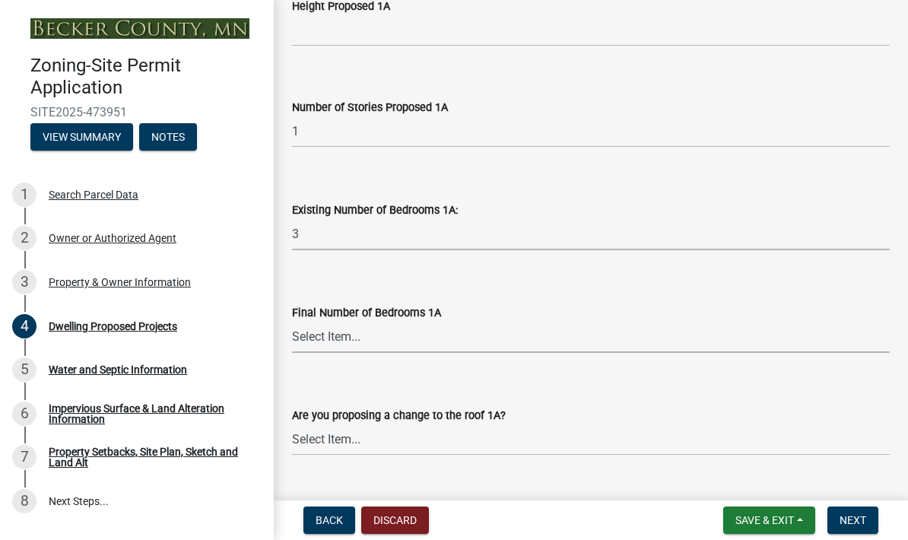
click at [306, 344] on select "Select Item... 0 1 2 3 4 5 6 7 8" at bounding box center [591, 337] width 598 height 31
select select "1a903929-ca60-4f1e-8afa-8a841f04a978"
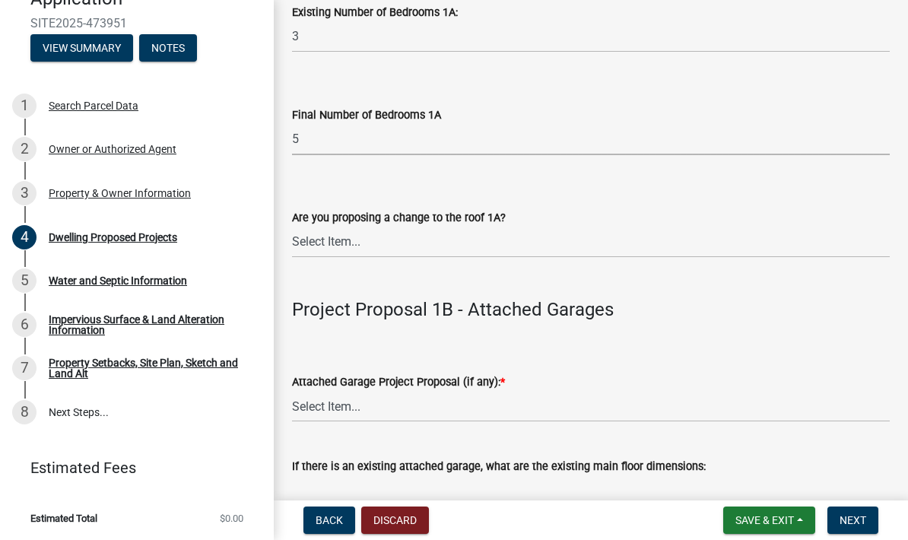
scroll to position [1618, 0]
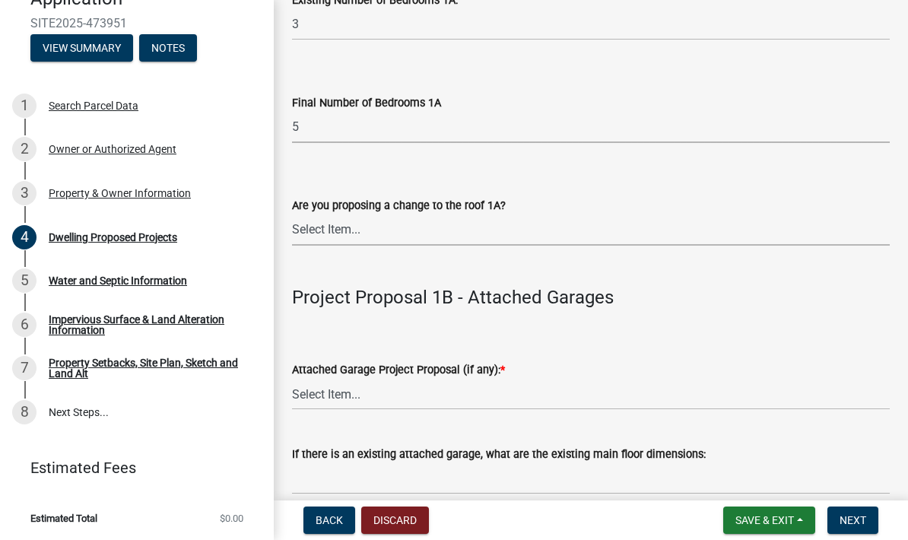
click at [306, 220] on select "Select Item... N/A Yes No" at bounding box center [591, 229] width 598 height 31
select select "b63d75fc-5f3c-4949-bc5e-b7a1b42903a6"
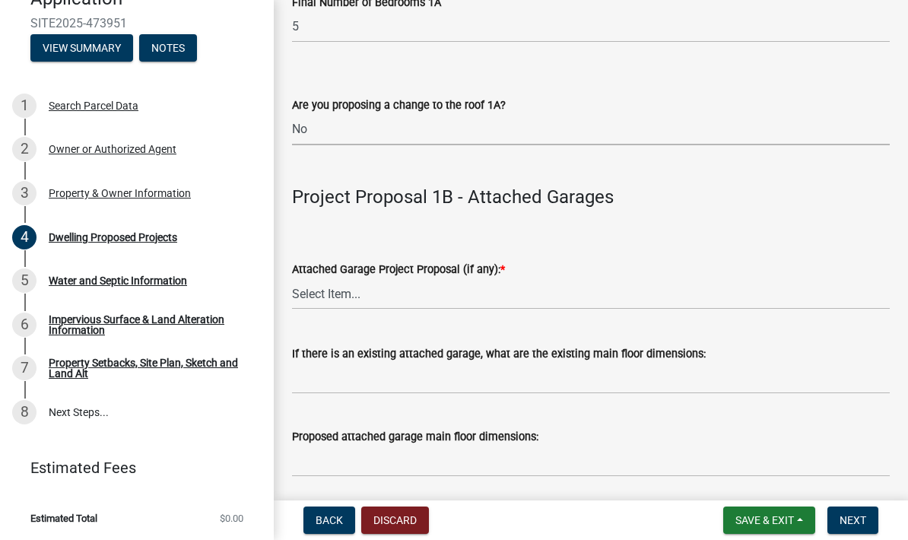
scroll to position [1727, 0]
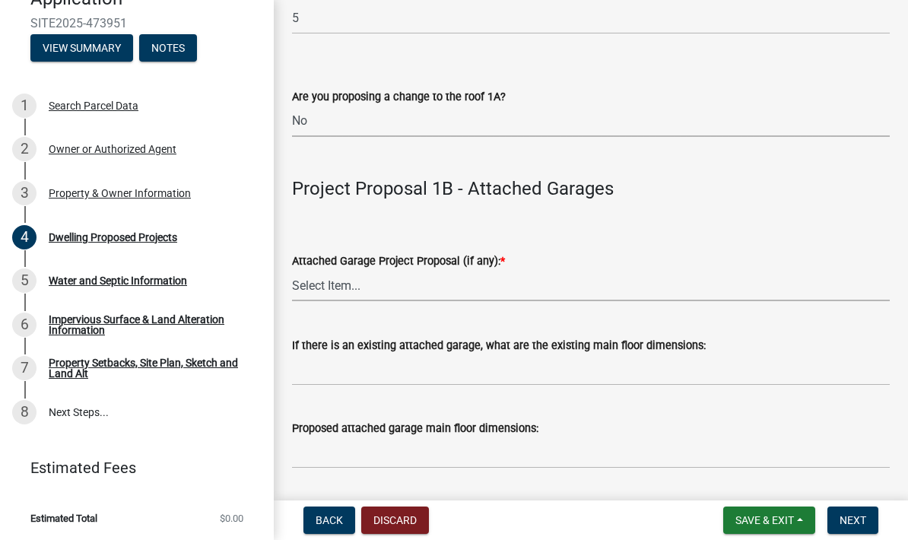
click at [304, 283] on select "Select Item... N/A New Attached Garage Addition to Attached Garage" at bounding box center [591, 285] width 598 height 31
select select "11c1c089-3b44-43c0-9549-3c9eeea2451f"
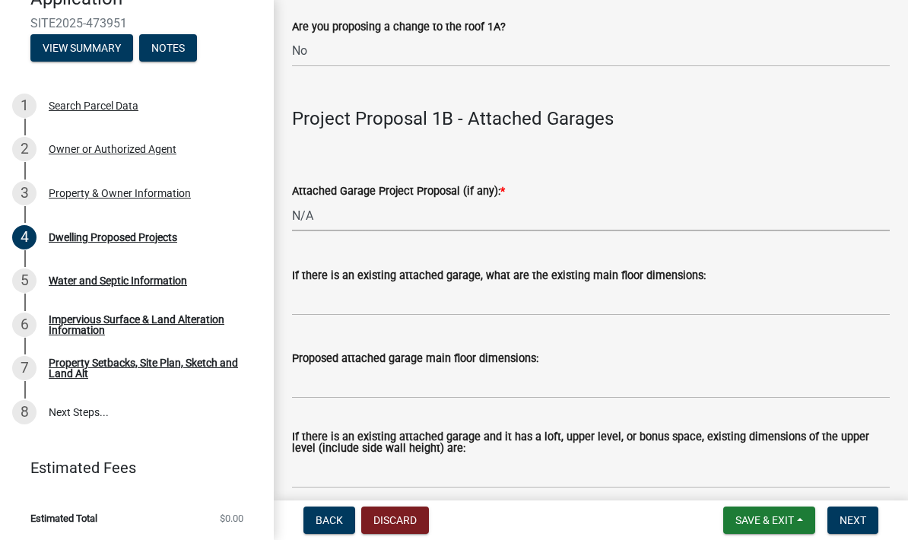
scroll to position [1803, 0]
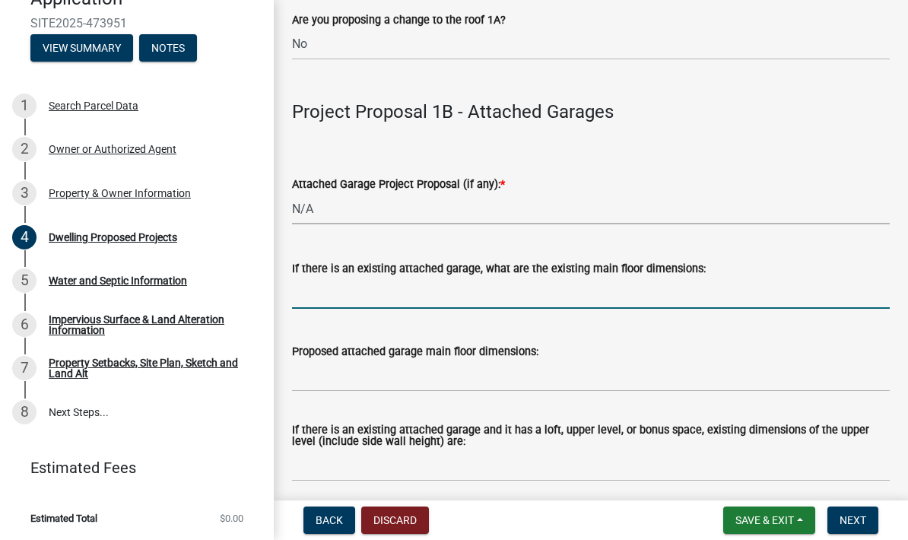
click at [325, 288] on input "If there is an existing attached garage, what are the existing main floor dimen…" at bounding box center [591, 293] width 598 height 31
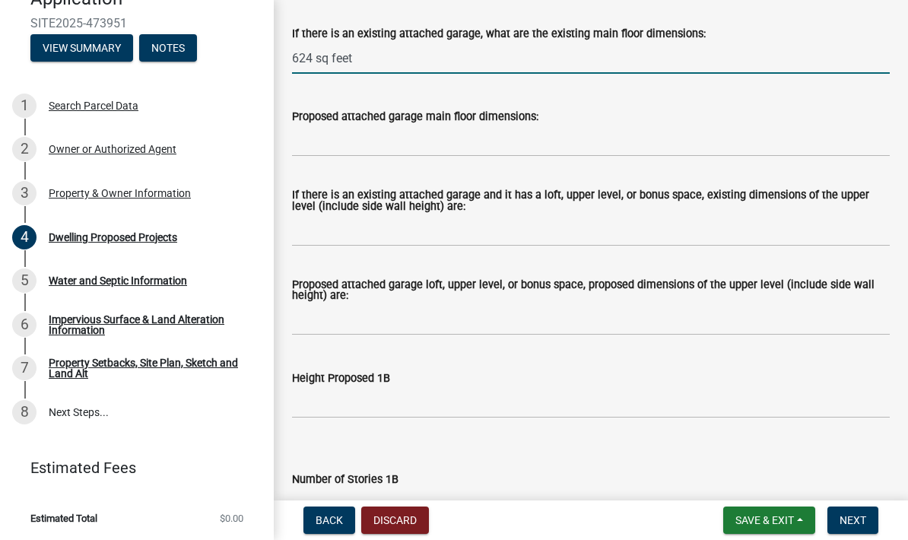
scroll to position [2040, 0]
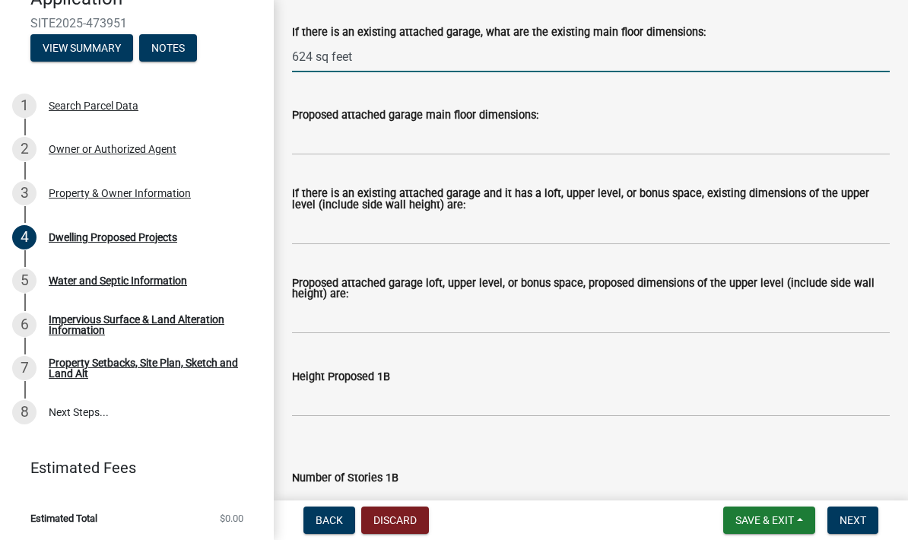
type input "624 sq feet"
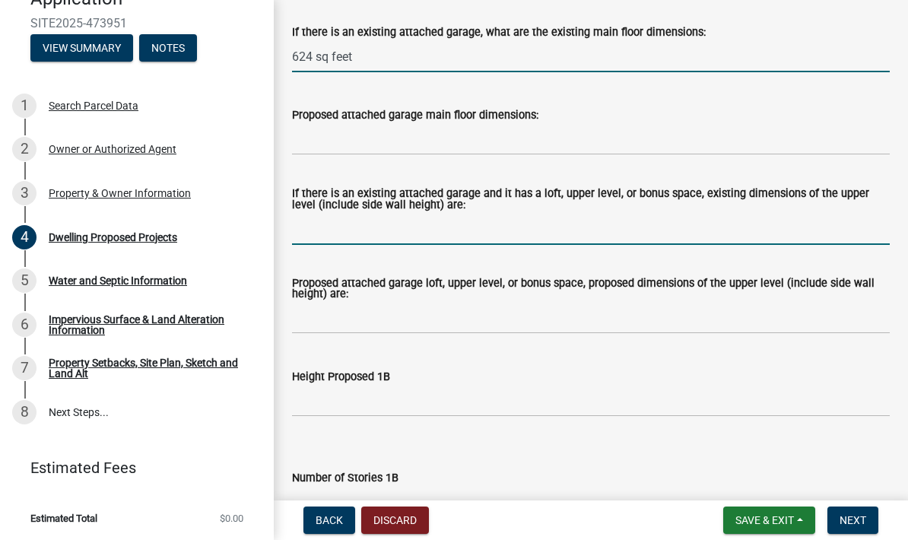
click at [307, 228] on input "If there is an existing attached garage and it has a loft, upper level, or bonu…" at bounding box center [591, 229] width 598 height 31
type input "n"
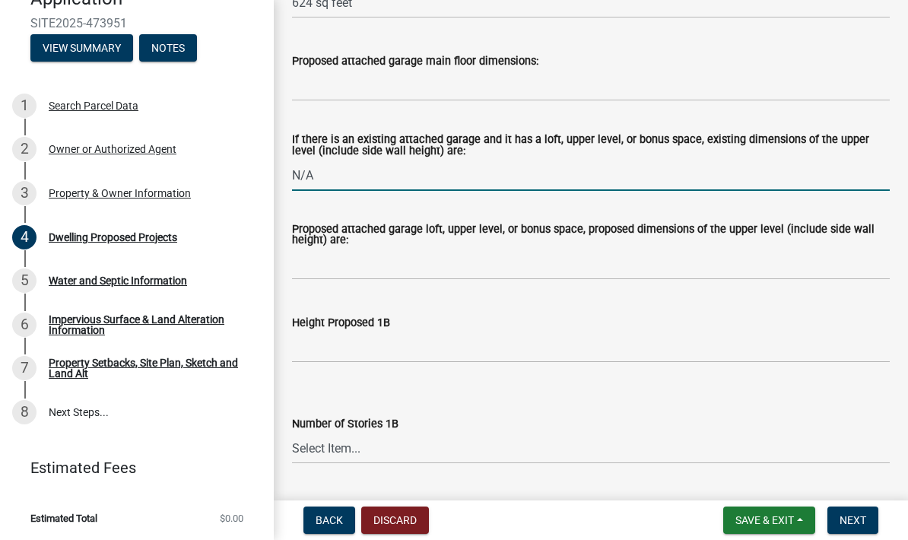
scroll to position [2097, 0]
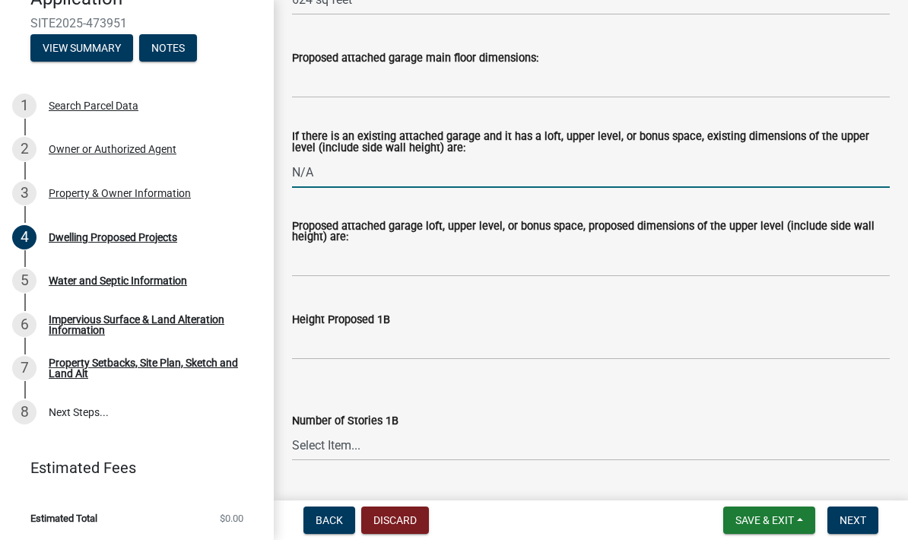
type input "N/A"
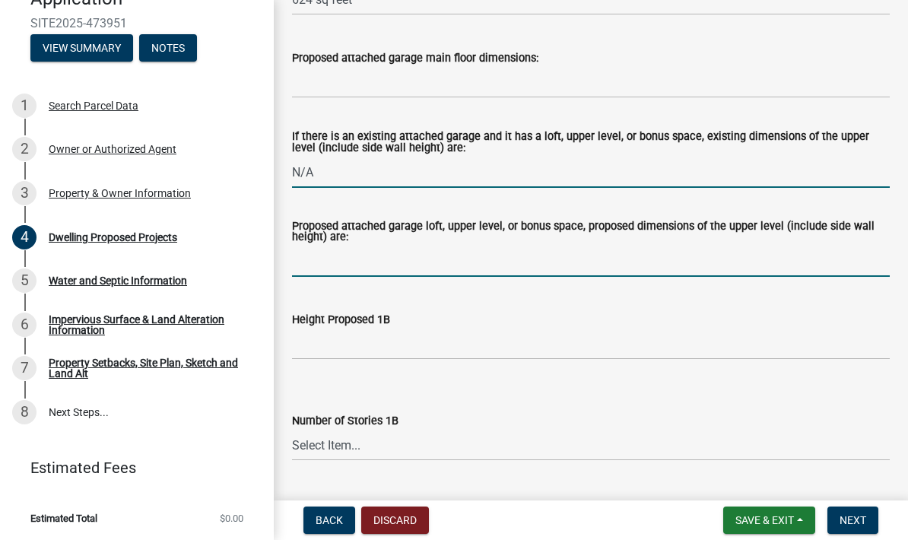
click at [312, 261] on input "Proposed attached garage loft, upper level, or bonus space, proposed dimensions…" at bounding box center [591, 261] width 598 height 31
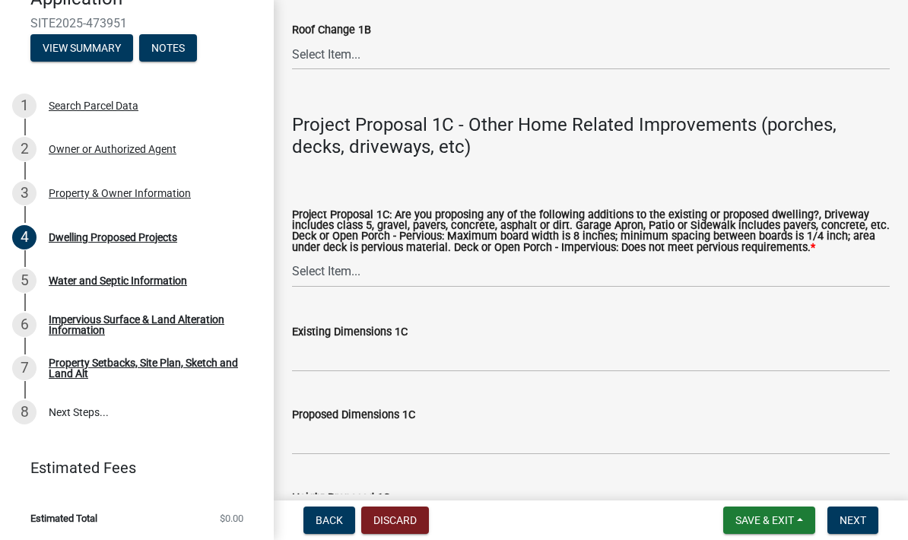
scroll to position [2797, 0]
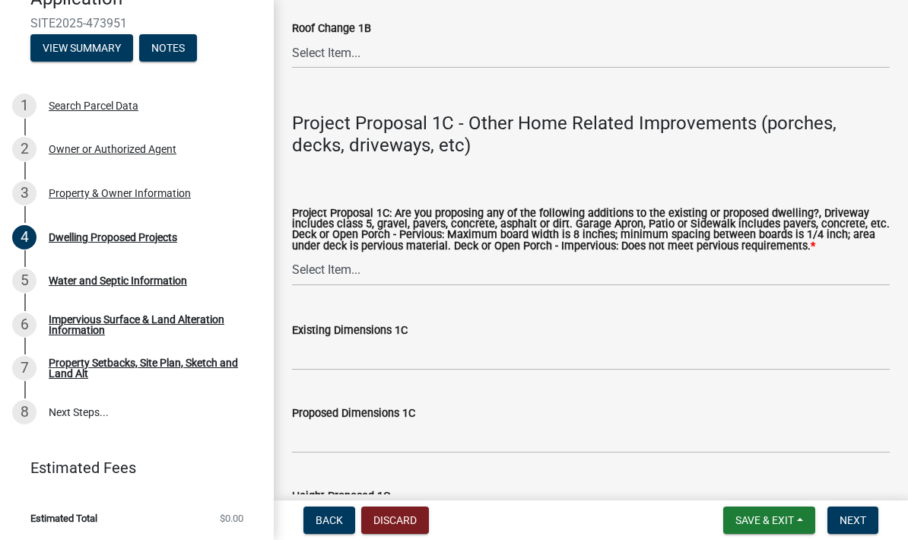
type input "N/A"
click at [306, 285] on select "Select Item... N/A Driveway Garage Apron Home Patio Sidewalk Deck - Pervious De…" at bounding box center [591, 270] width 598 height 31
click at [303, 273] on select "Select Item... N/A Driveway Garage Apron Home Patio Sidewalk Deck - Pervious De…" at bounding box center [591, 270] width 598 height 31
select select "781a3532-4308-48f8-bcde-e97c9fab42cb"
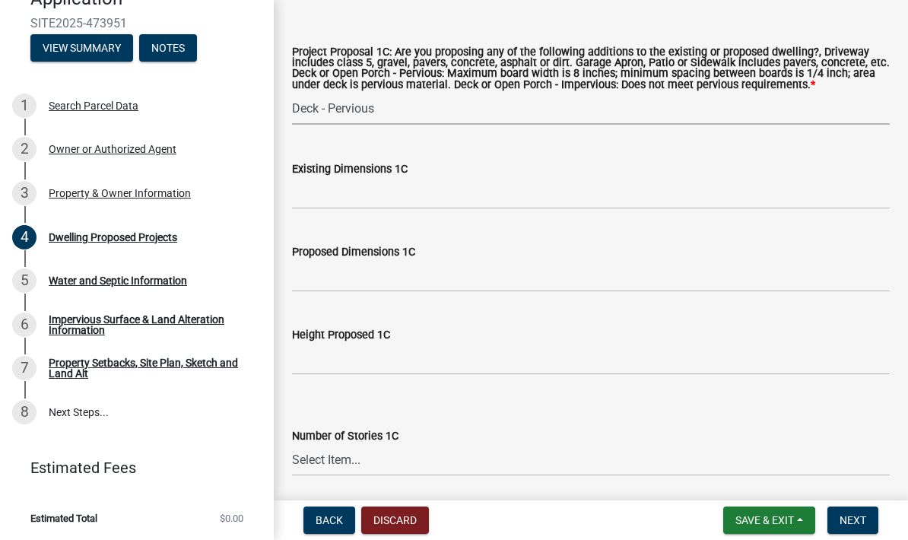
scroll to position [2960, 0]
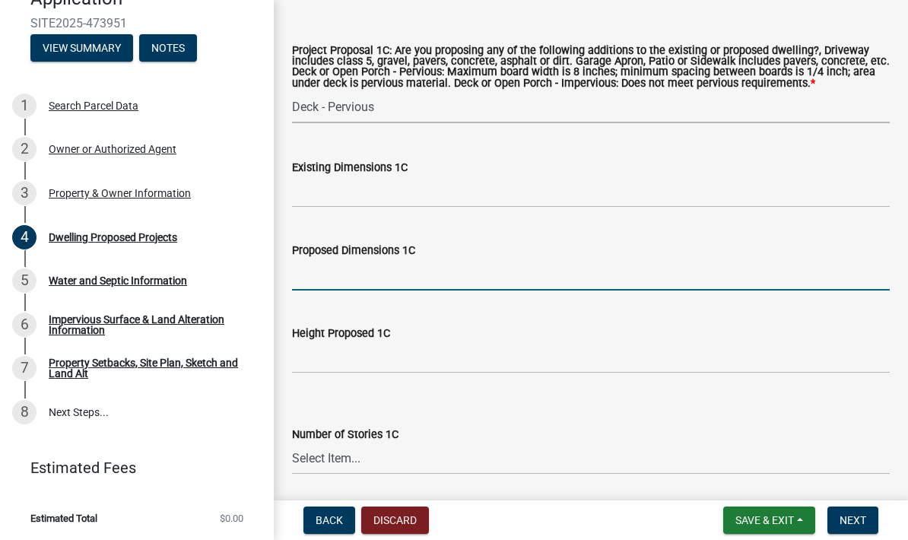
click at [313, 284] on input "Proposed Dimensions 1C" at bounding box center [591, 274] width 598 height 31
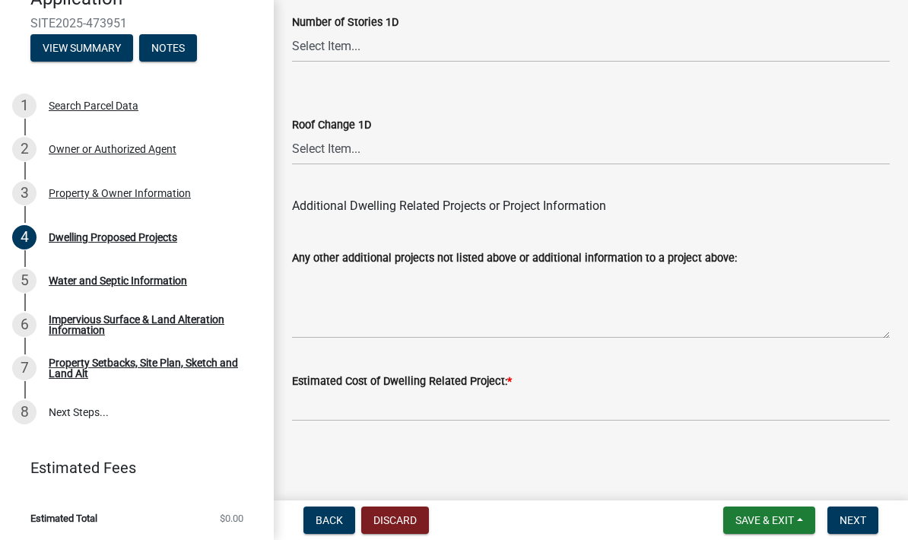
scroll to position [4049, 0]
type input "200 sq feet"
click at [315, 402] on input "text" at bounding box center [591, 405] width 598 height 31
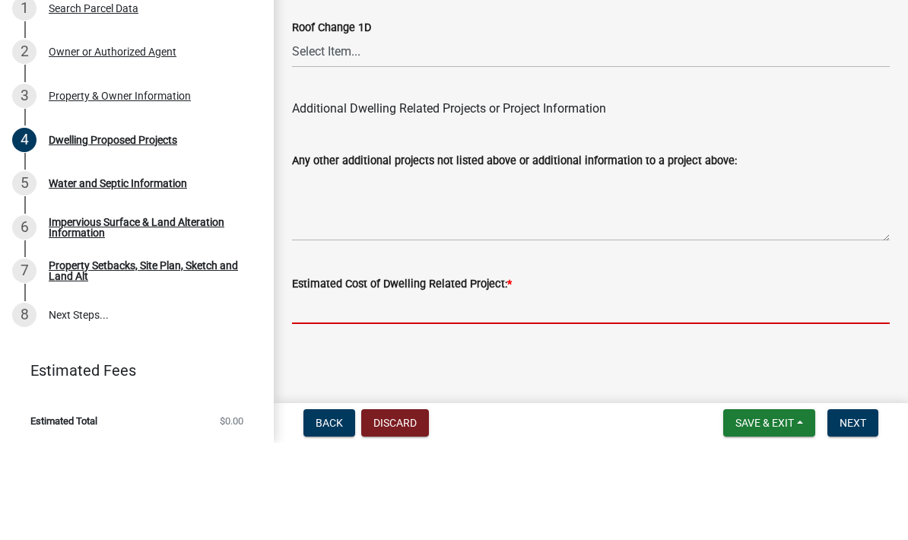
click at [309, 390] on input "text" at bounding box center [591, 405] width 598 height 31
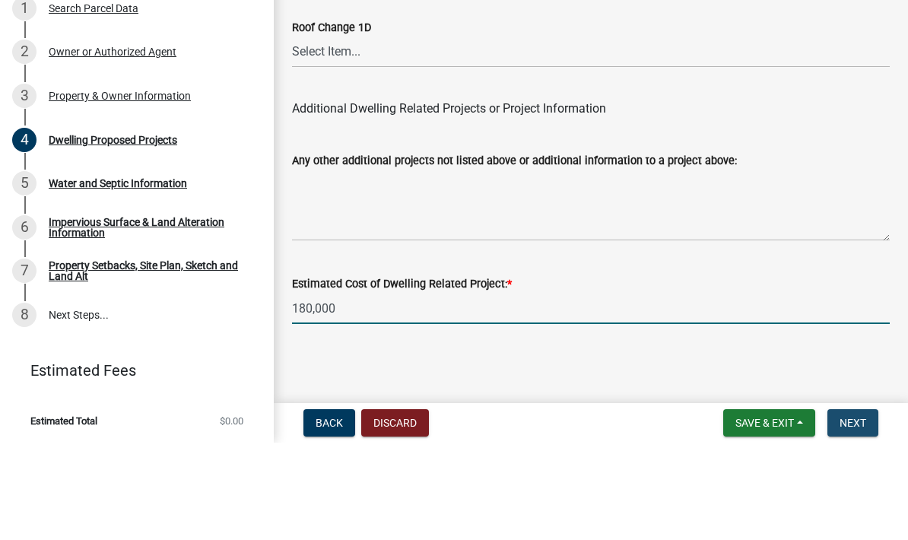
click at [856, 506] on button "Next" at bounding box center [852, 519] width 51 height 27
type input "180000"
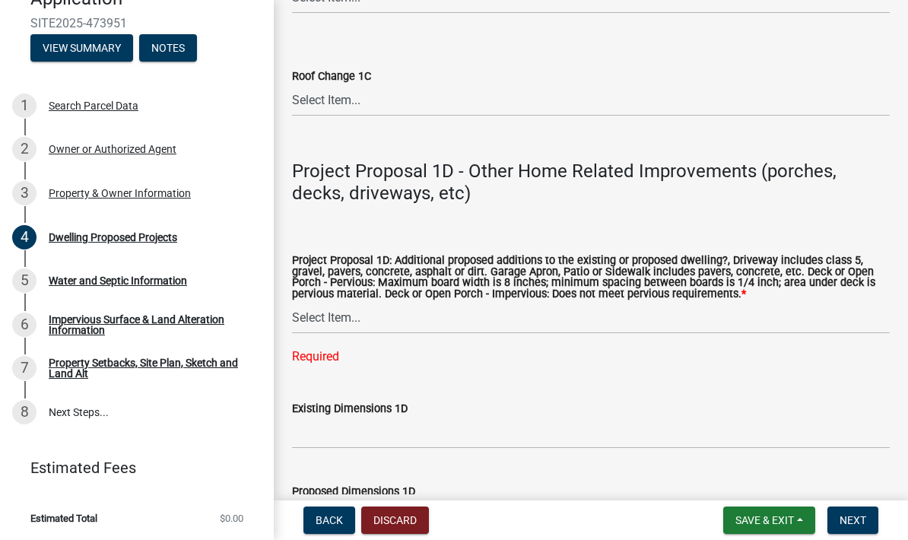
scroll to position [3416, 0]
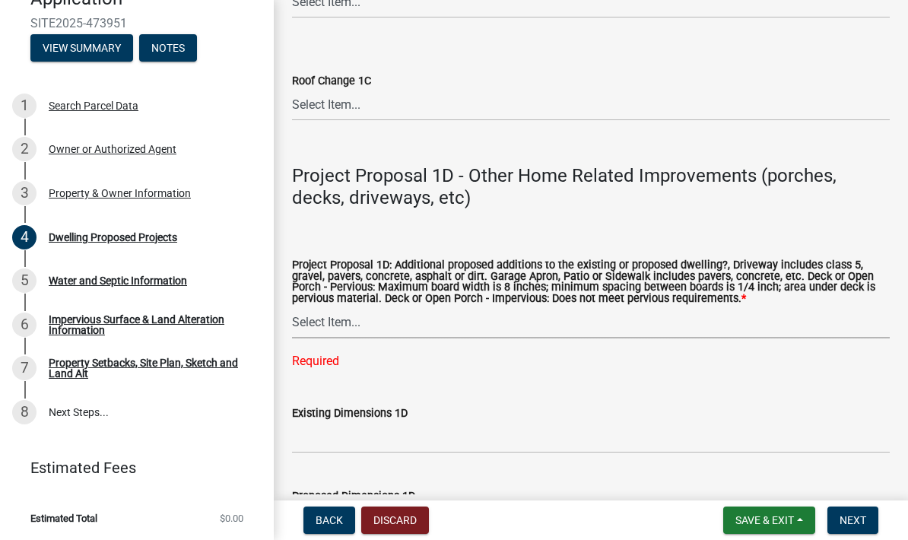
click at [304, 332] on select "Select Item... N/A Driveway Garage Apron Home Patio Sidewalk Deck - Pervious De…" at bounding box center [591, 322] width 598 height 31
select select "ab9119d1-7da9-49c4-9fac-8c142204c89d"
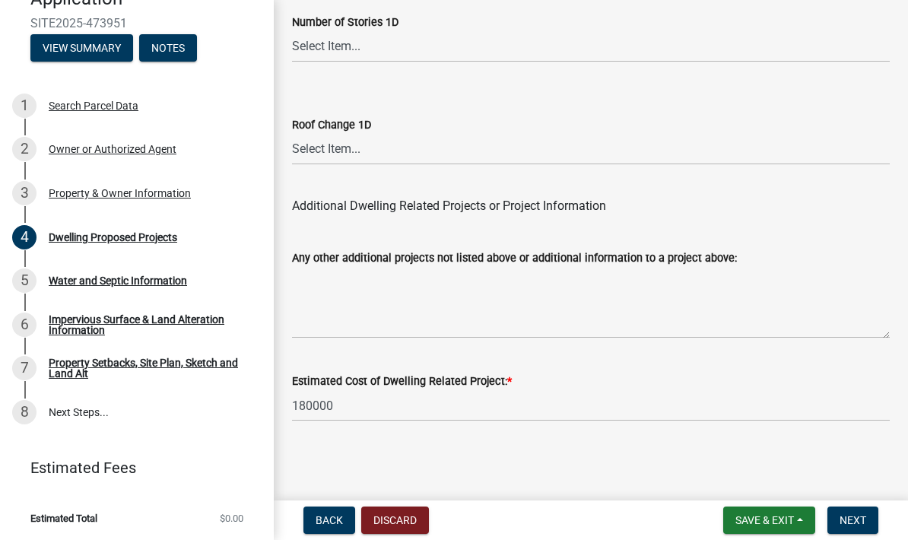
scroll to position [4049, 0]
click at [868, 510] on button "Next" at bounding box center [852, 519] width 51 height 27
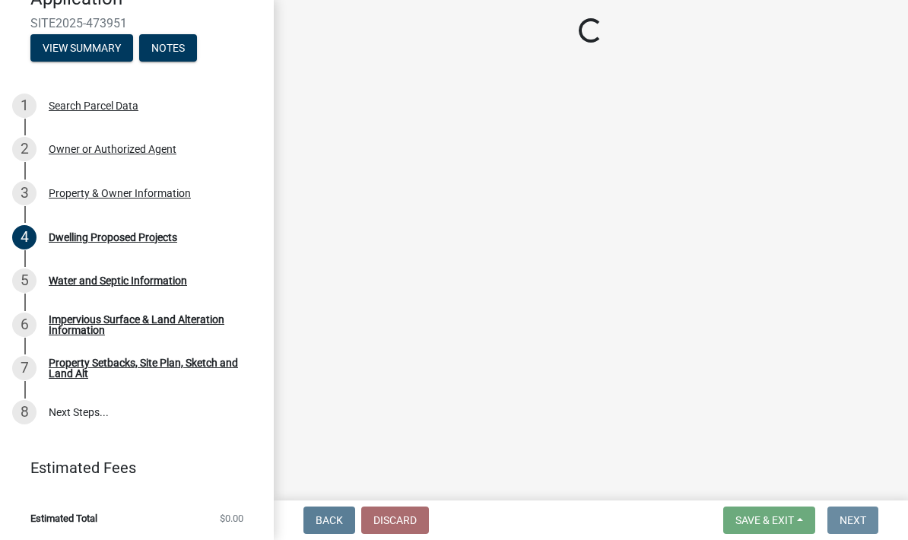
scroll to position [0, 0]
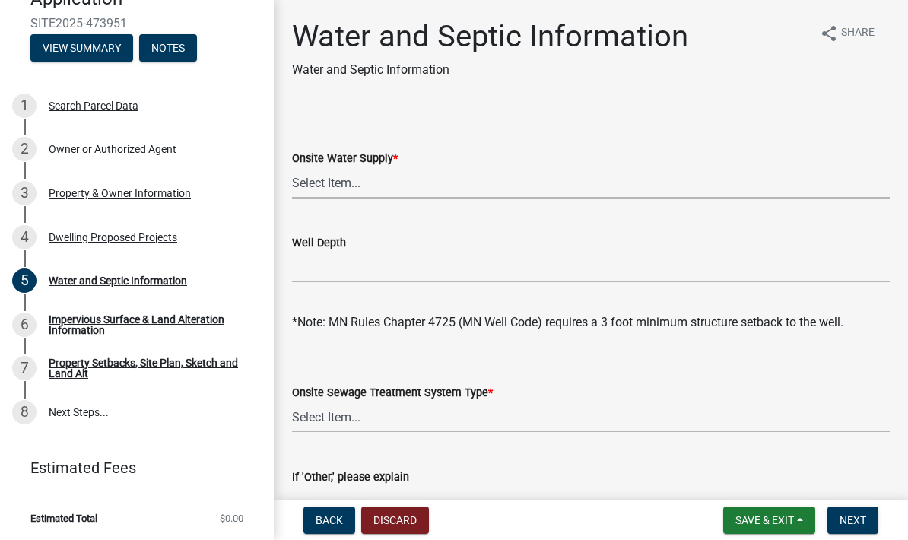
click at [316, 181] on select "Select Item... Well New Well to be Installed Attached to City Water System No o…" at bounding box center [591, 182] width 598 height 31
select select "9c51a48b-0bee-4836-8d5c-beab6e77ad2a"
click at [315, 267] on input "Well Depth" at bounding box center [591, 267] width 598 height 31
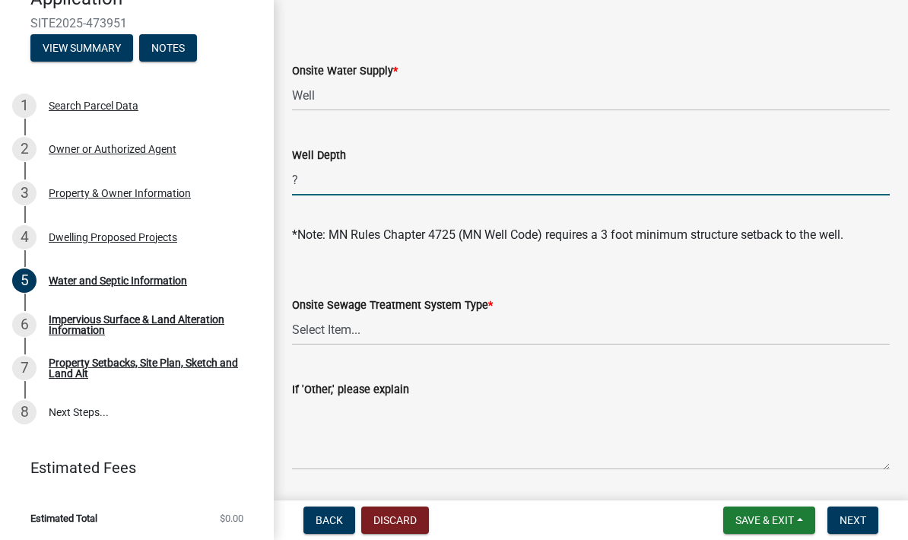
scroll to position [94, 0]
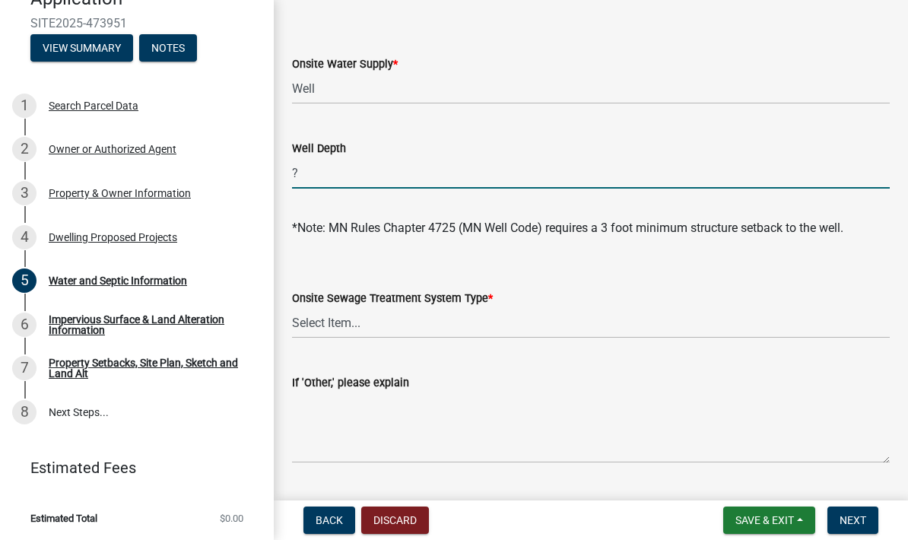
type input "?"
click at [312, 325] on select "Select Item... No existing or proposed septic Proposed New or Corrected Septic …" at bounding box center [591, 322] width 598 height 31
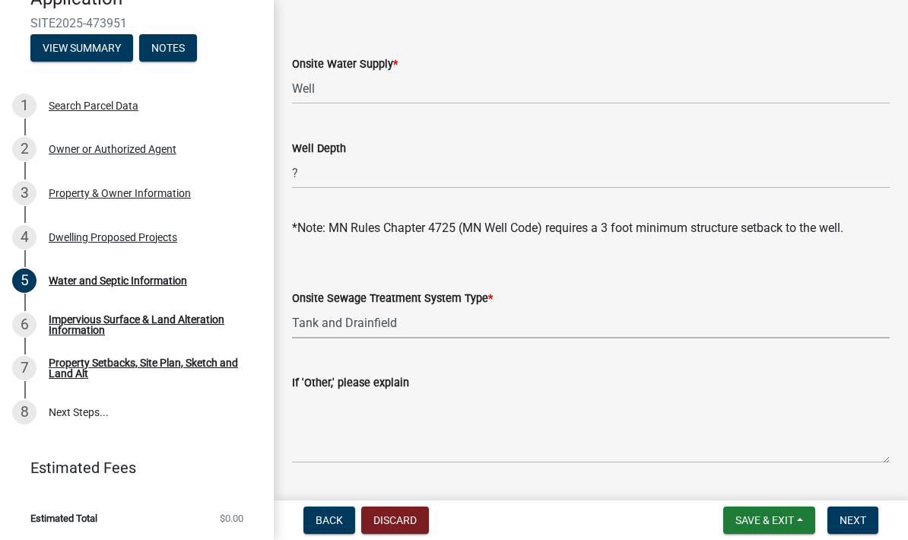
select select "25b8aef2-9eed-4c0f-8836-08d4b8d082b1"
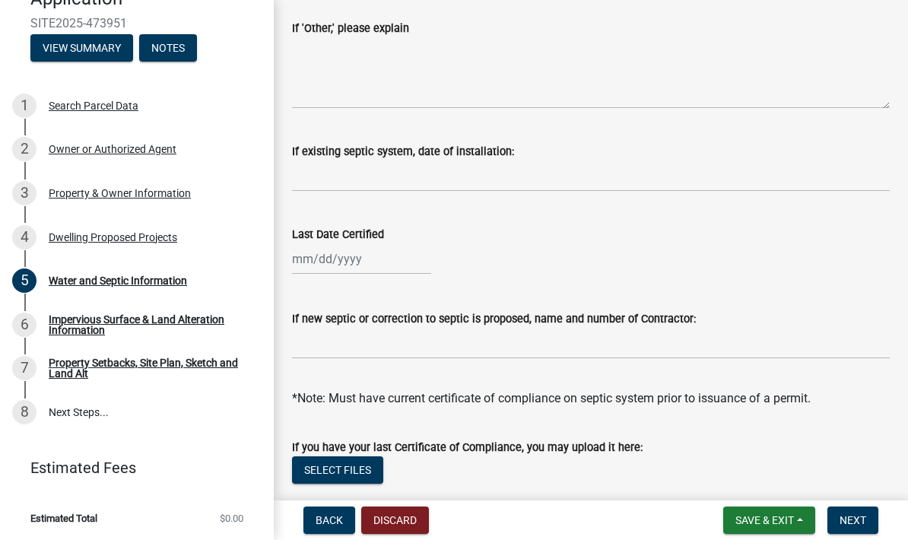
scroll to position [452, 0]
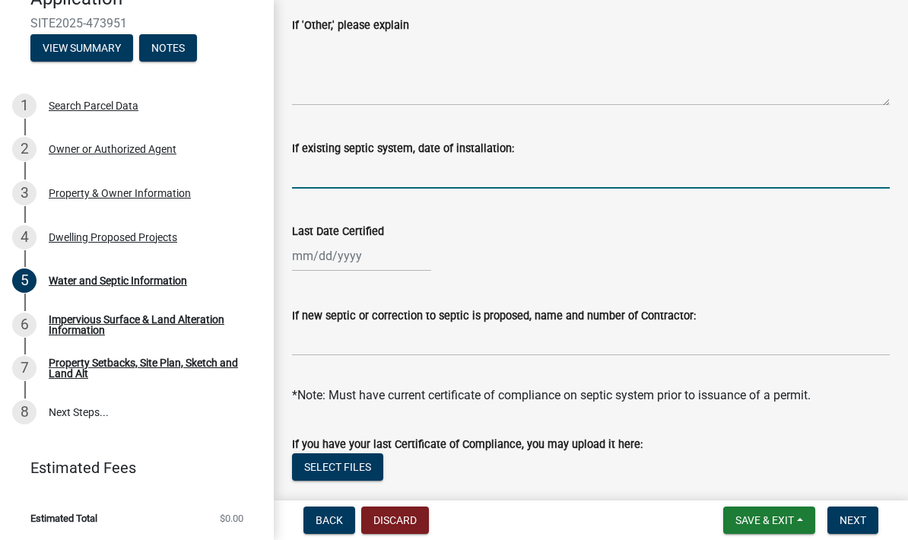
click at [313, 170] on input "If existing septic system, date of installation:" at bounding box center [591, 172] width 598 height 31
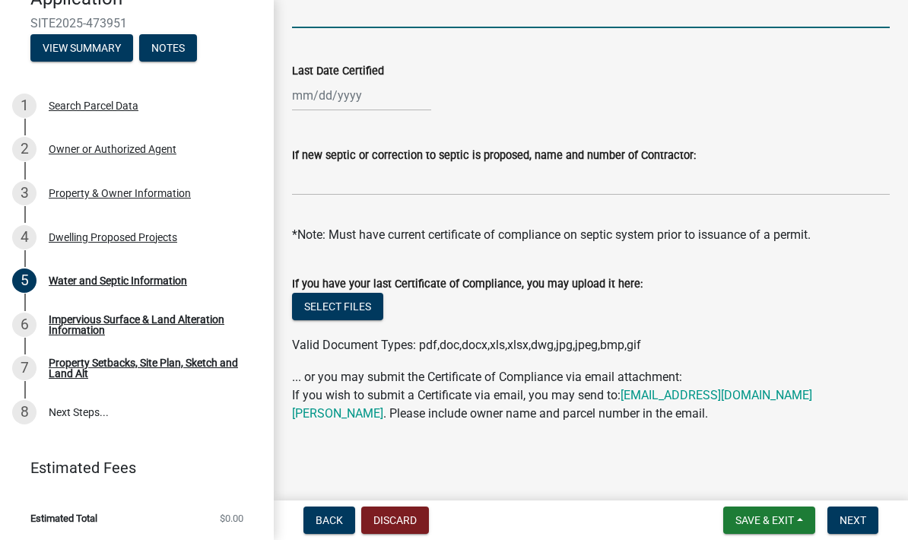
scroll to position [612, 0]
click at [848, 353] on div "Valid Document Types: pdf,doc,docx,xls,xlsx,dwg,jpg,jpeg,bmp,gif" at bounding box center [591, 345] width 620 height 18
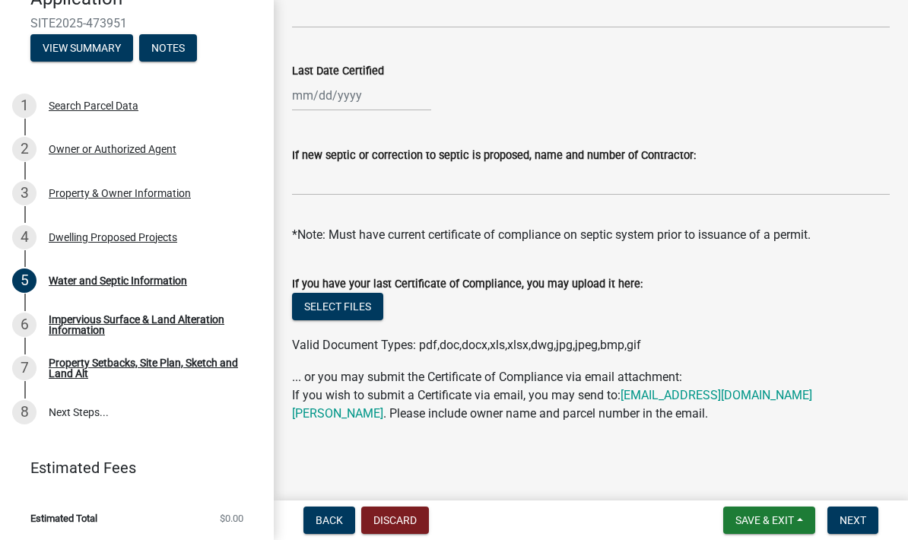
click at [770, 515] on span "Save & Exit" at bounding box center [764, 520] width 59 height 12
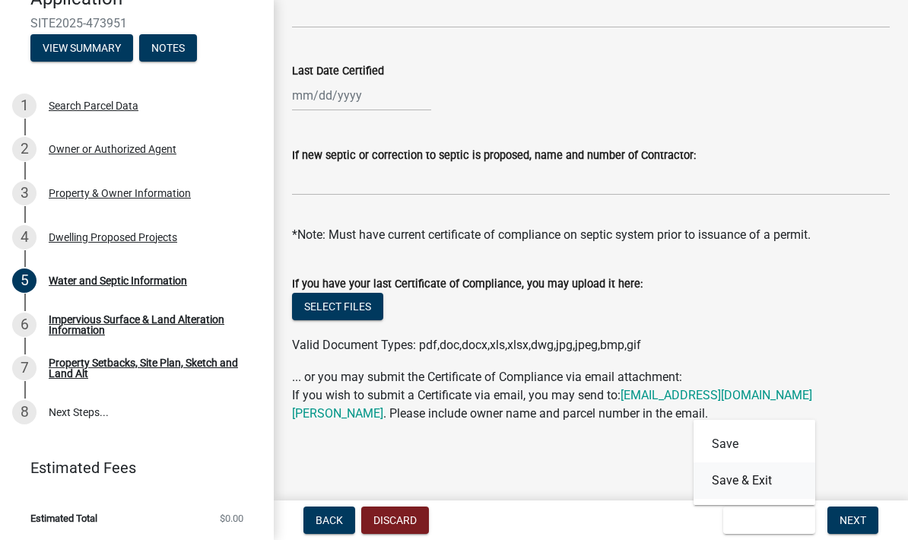
click at [773, 480] on button "Save & Exit" at bounding box center [754, 480] width 122 height 36
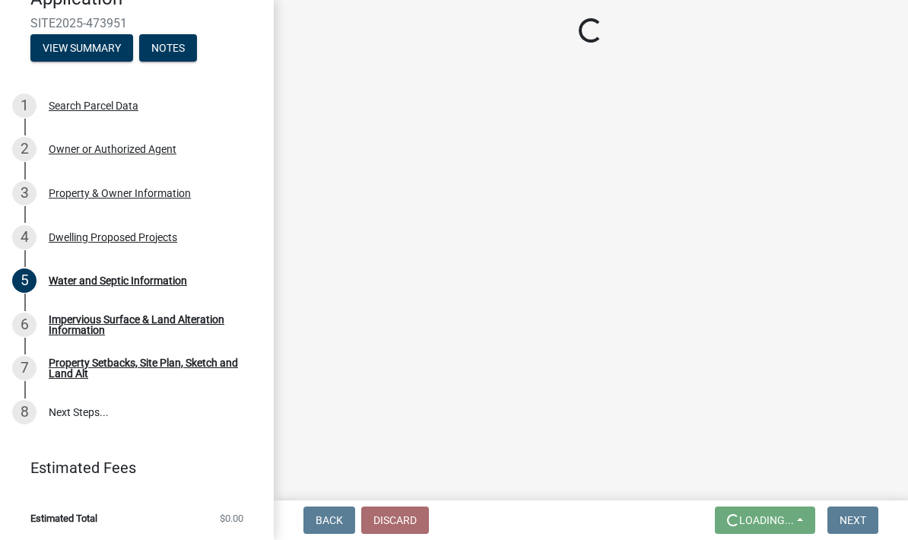
scroll to position [0, 0]
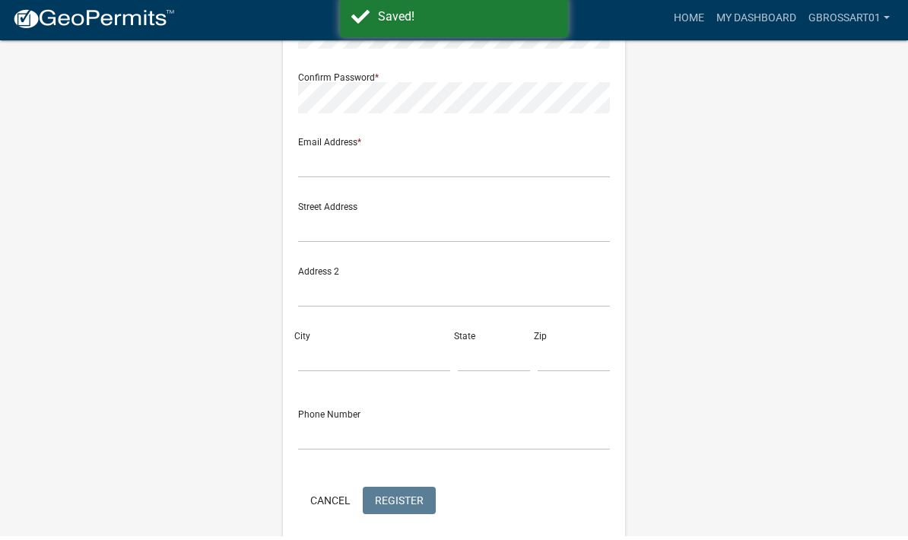
scroll to position [154, 0]
